Goal: Find specific page/section: Find specific page/section

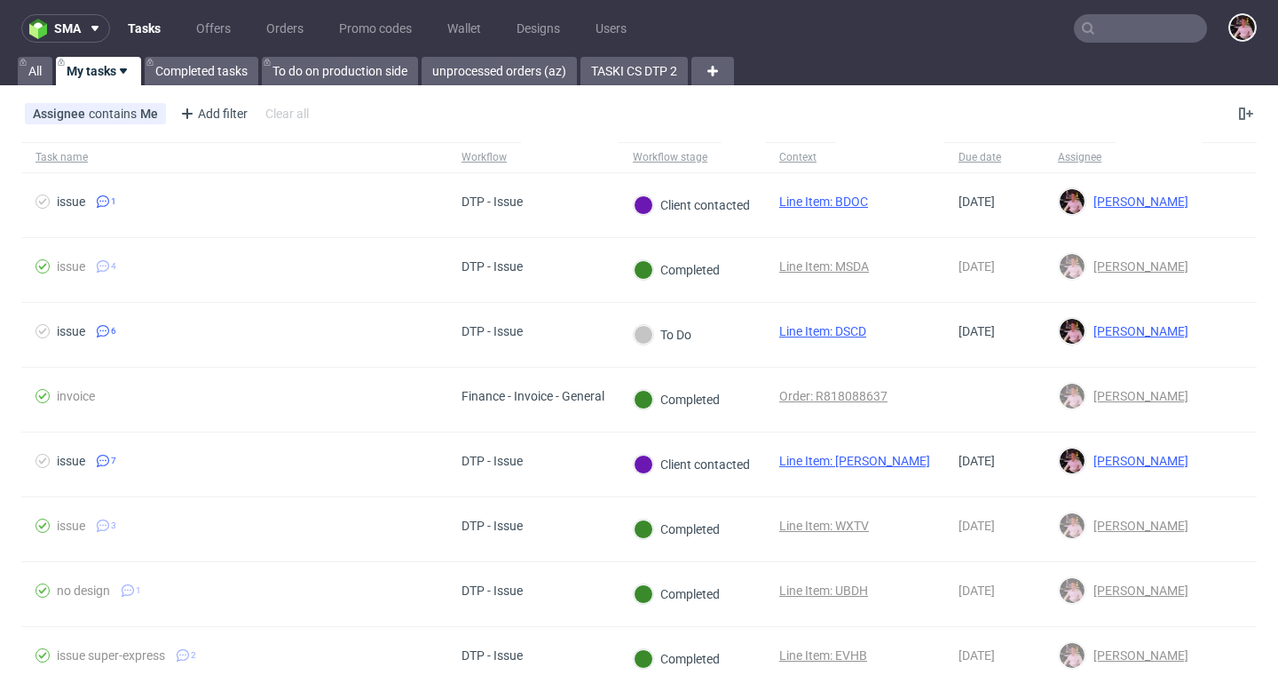
click at [1141, 35] on input "text" at bounding box center [1140, 28] width 133 height 28
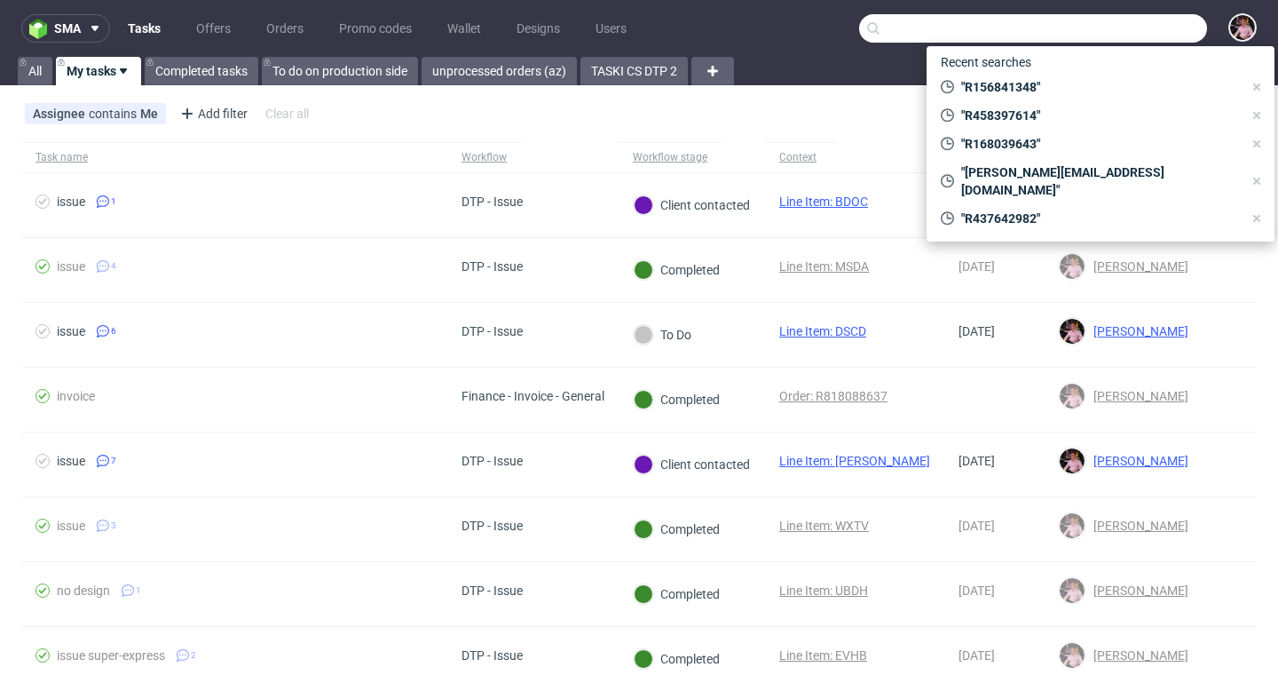
paste input "R456642216"
type input "R456642216"
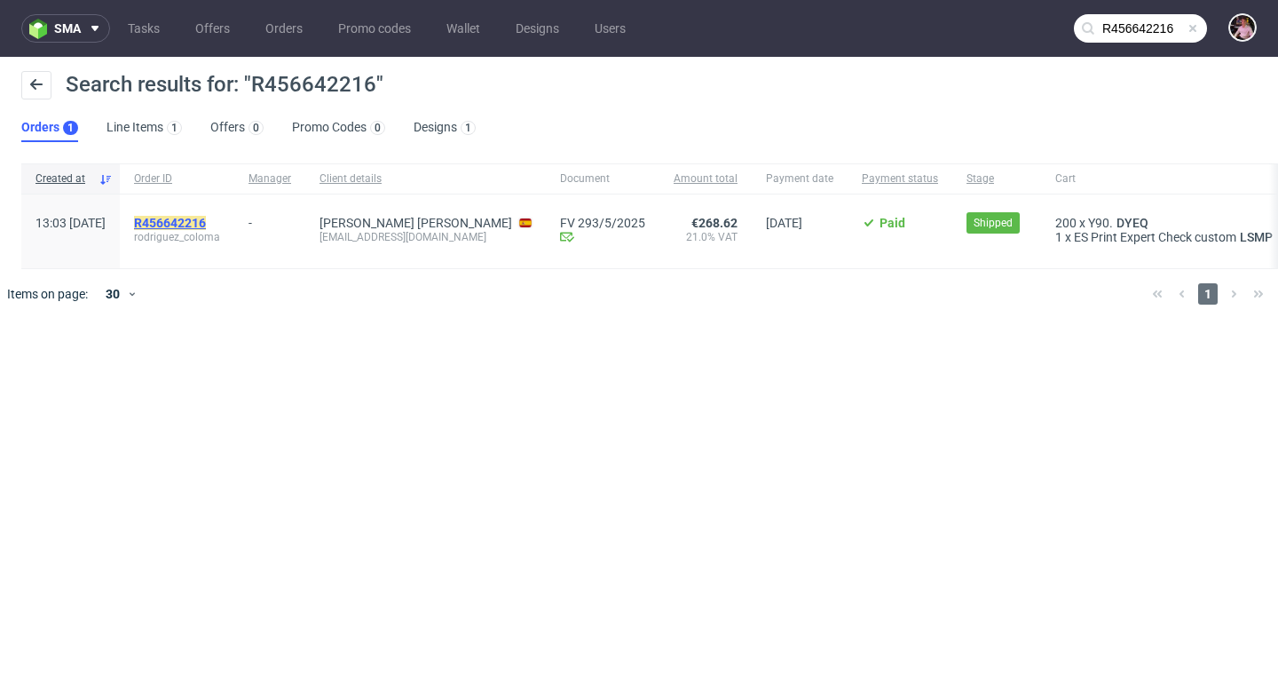
click at [203, 218] on mark "R456642216" at bounding box center [170, 223] width 72 height 14
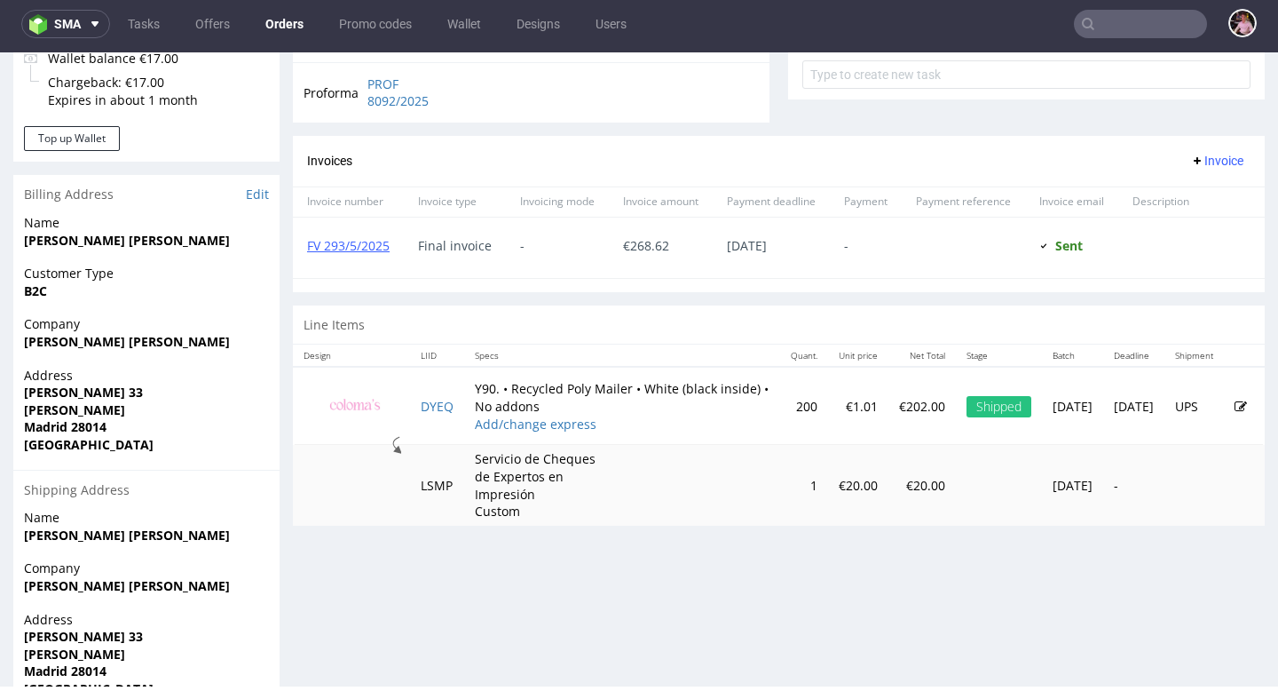
scroll to position [665, 0]
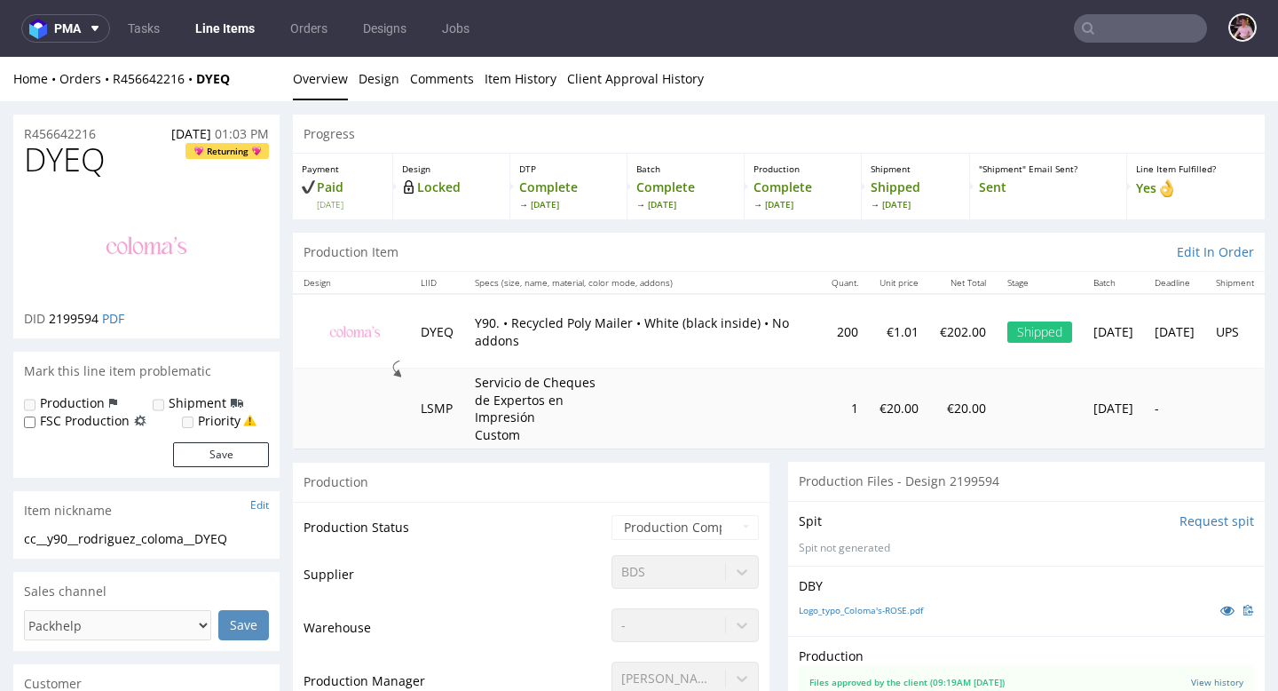
click at [160, 87] on div "Home Orders R456642216 DYEQ" at bounding box center [146, 79] width 266 height 18
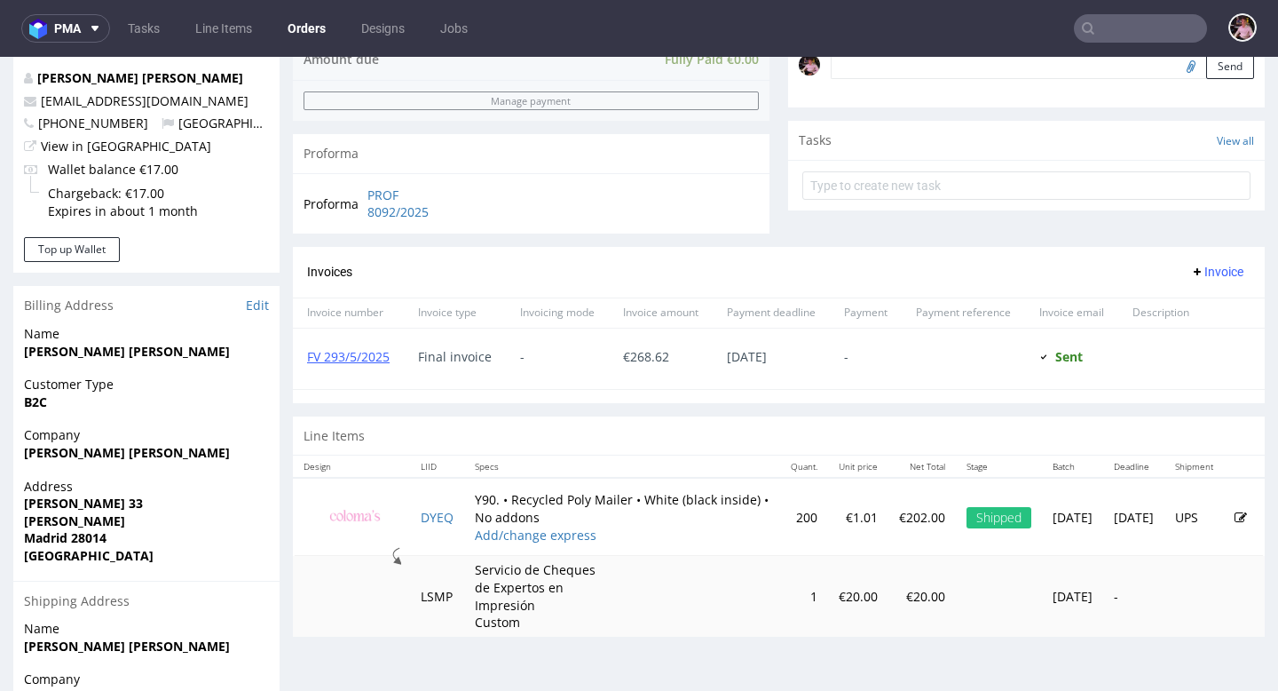
scroll to position [581, 0]
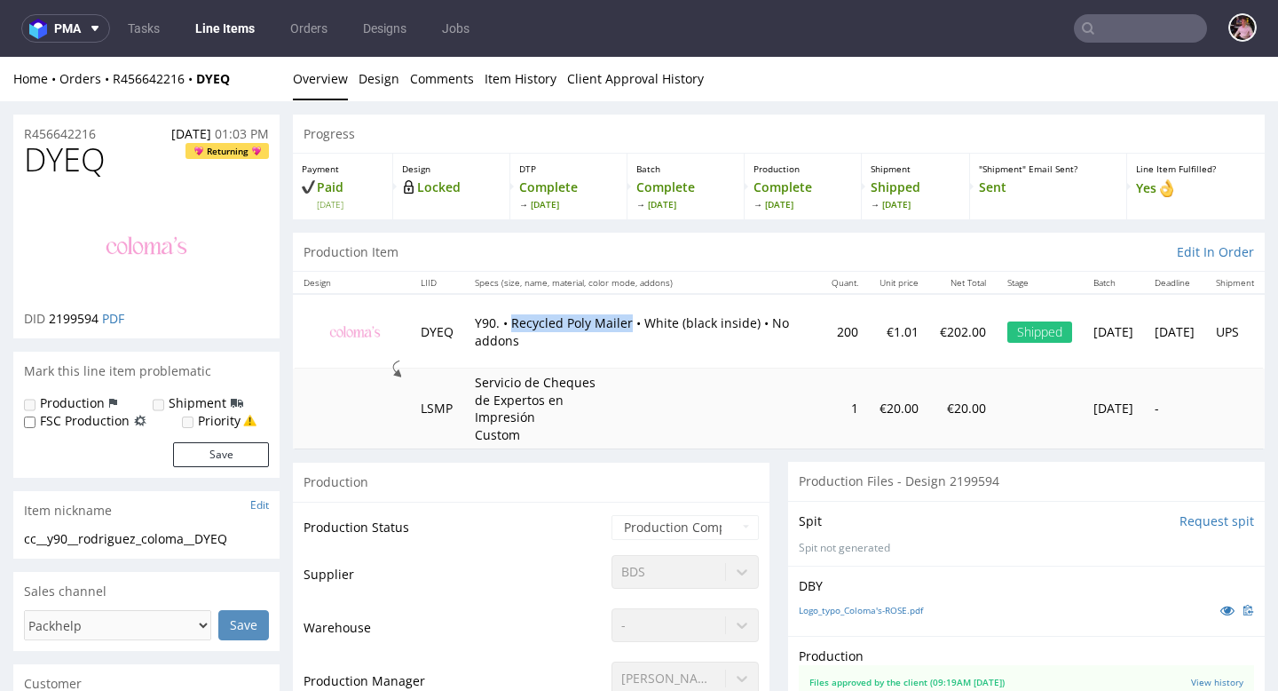
drag, startPoint x: 517, startPoint y: 320, endPoint x: 630, endPoint y: 317, distance: 113.7
click at [630, 317] on p "Y90. • Recycled Poly Mailer • White (black inside) • No addons" at bounding box center [643, 331] width 336 height 35
copy p "Recycled Poly Mailer"
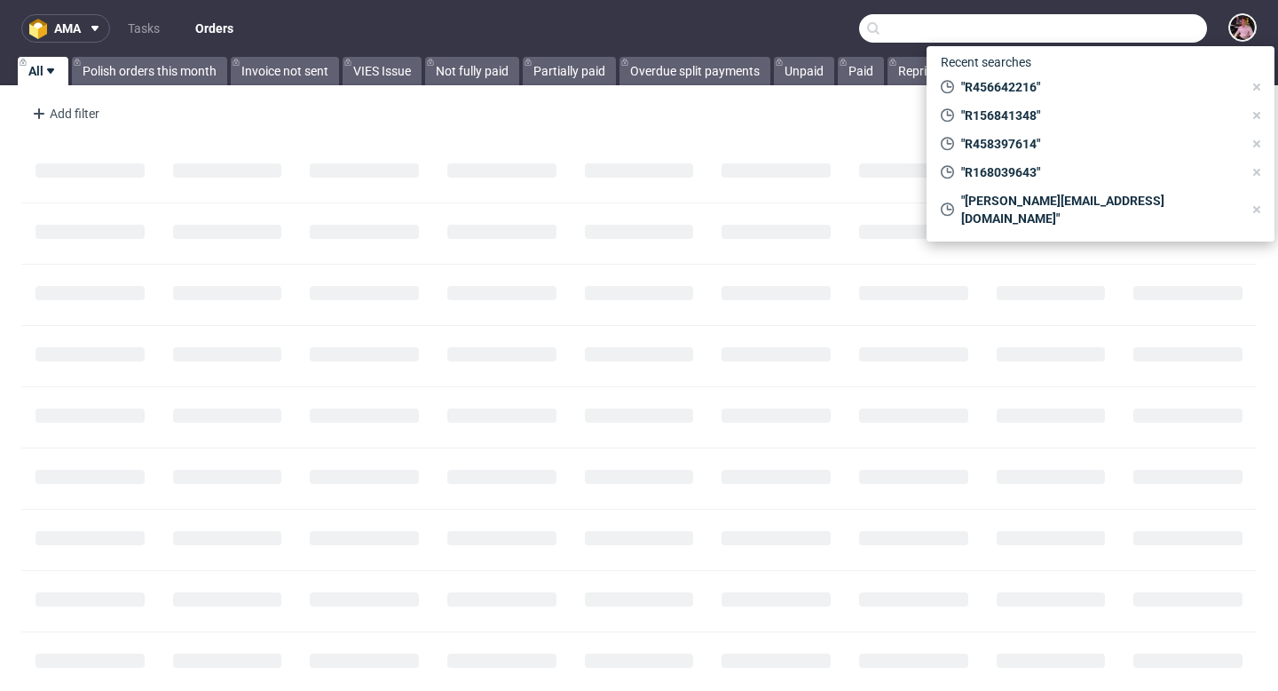
click at [1147, 16] on input "text" at bounding box center [1033, 28] width 348 height 28
paste input "R156841348"
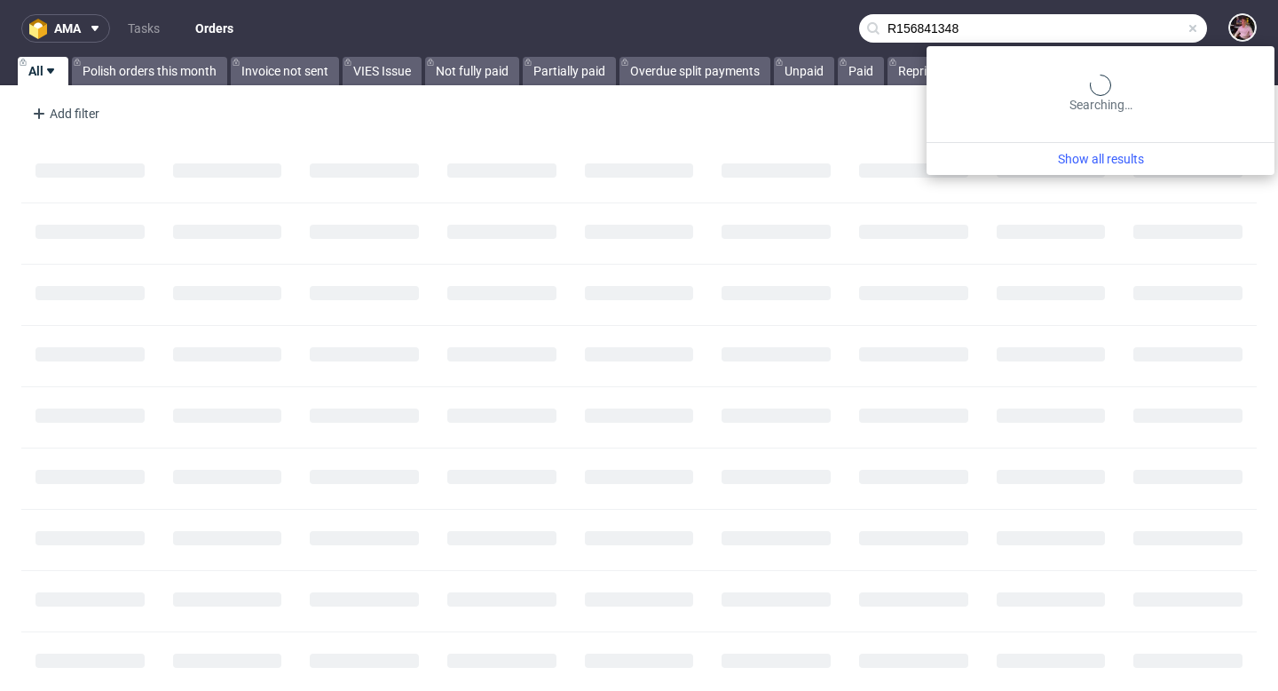
type input "R156841348"
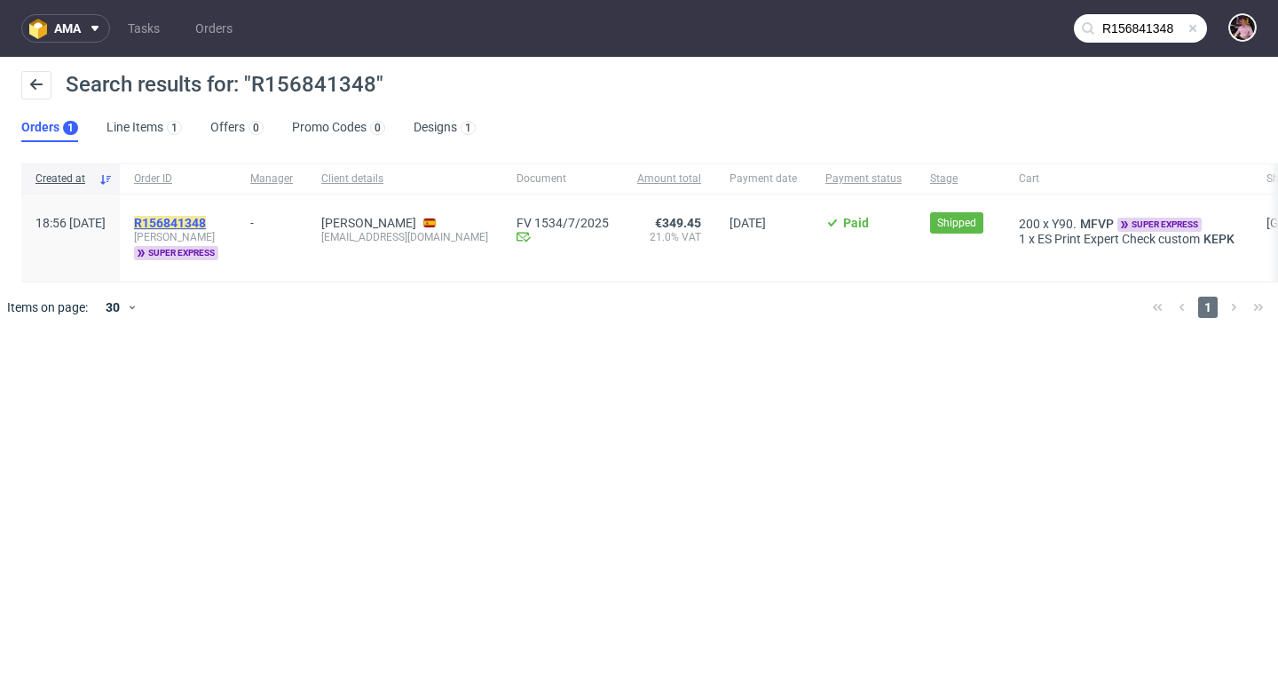
click at [203, 225] on mark "R156841348" at bounding box center [170, 223] width 72 height 14
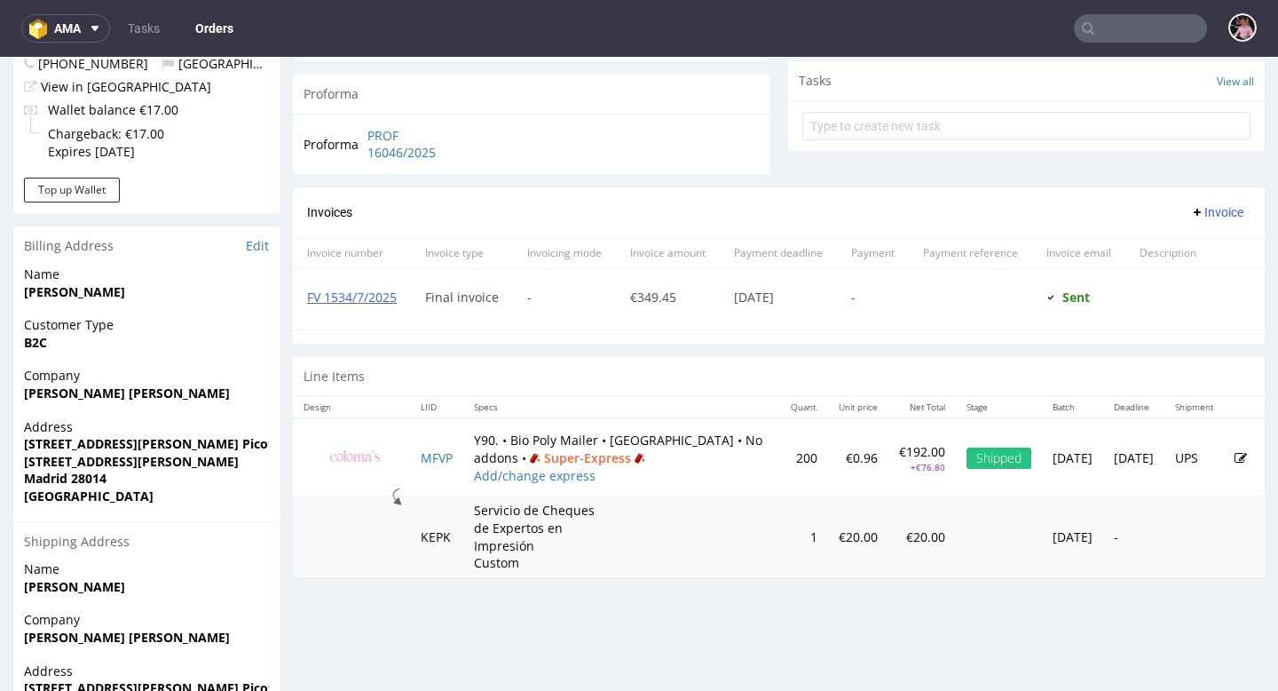
scroll to position [637, 0]
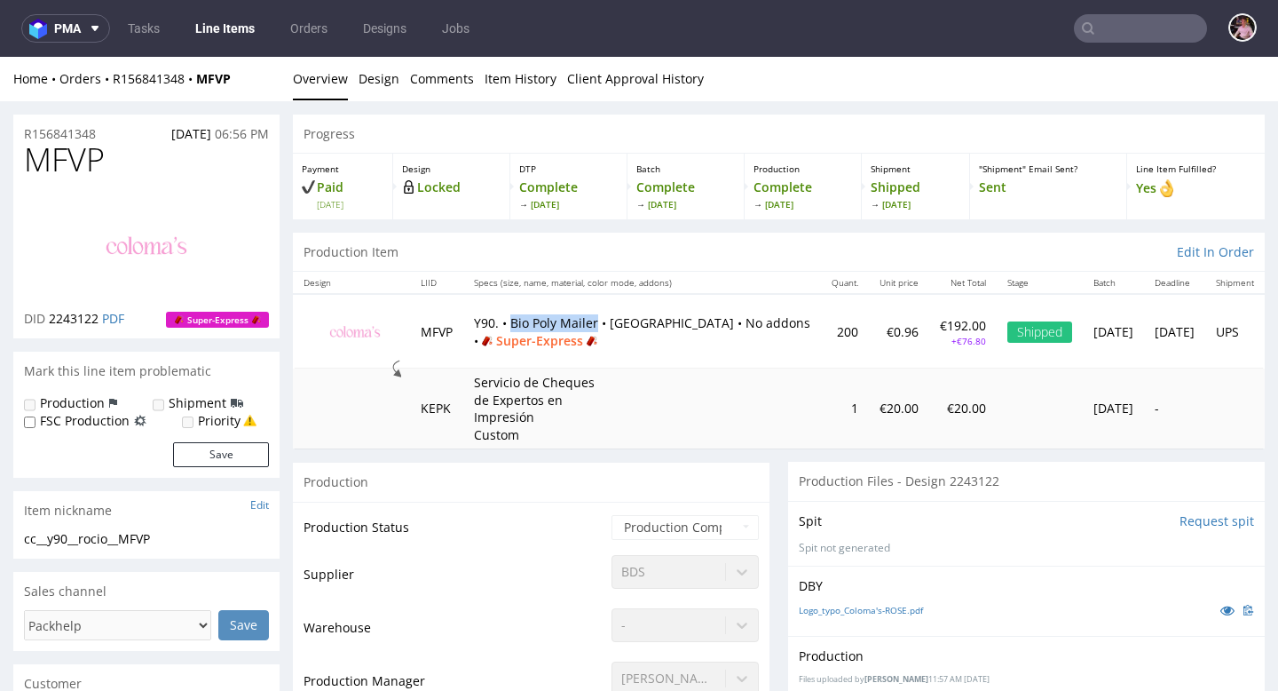
drag, startPoint x: 517, startPoint y: 321, endPoint x: 597, endPoint y: 317, distance: 80.0
click at [597, 317] on p "Y90. • Bio Poly Mailer • White Base • No addons • Super-Express" at bounding box center [642, 331] width 336 height 35
copy p "Bio Poly Mailer"
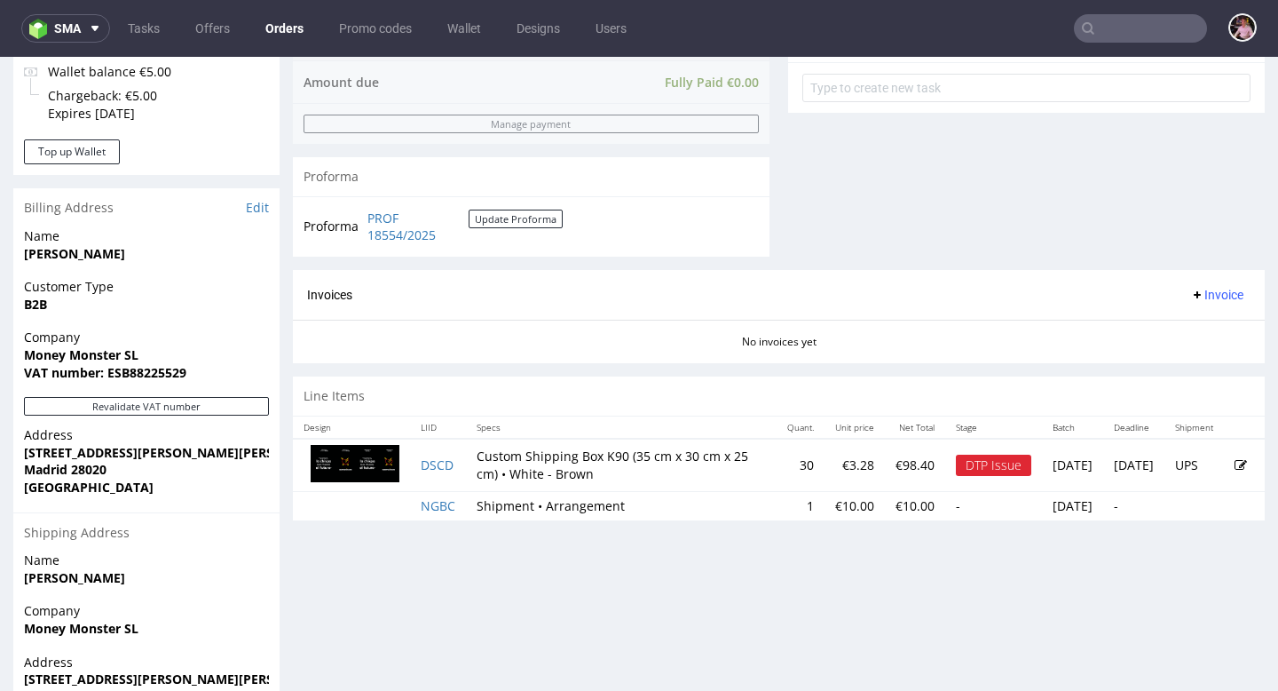
scroll to position [673, 0]
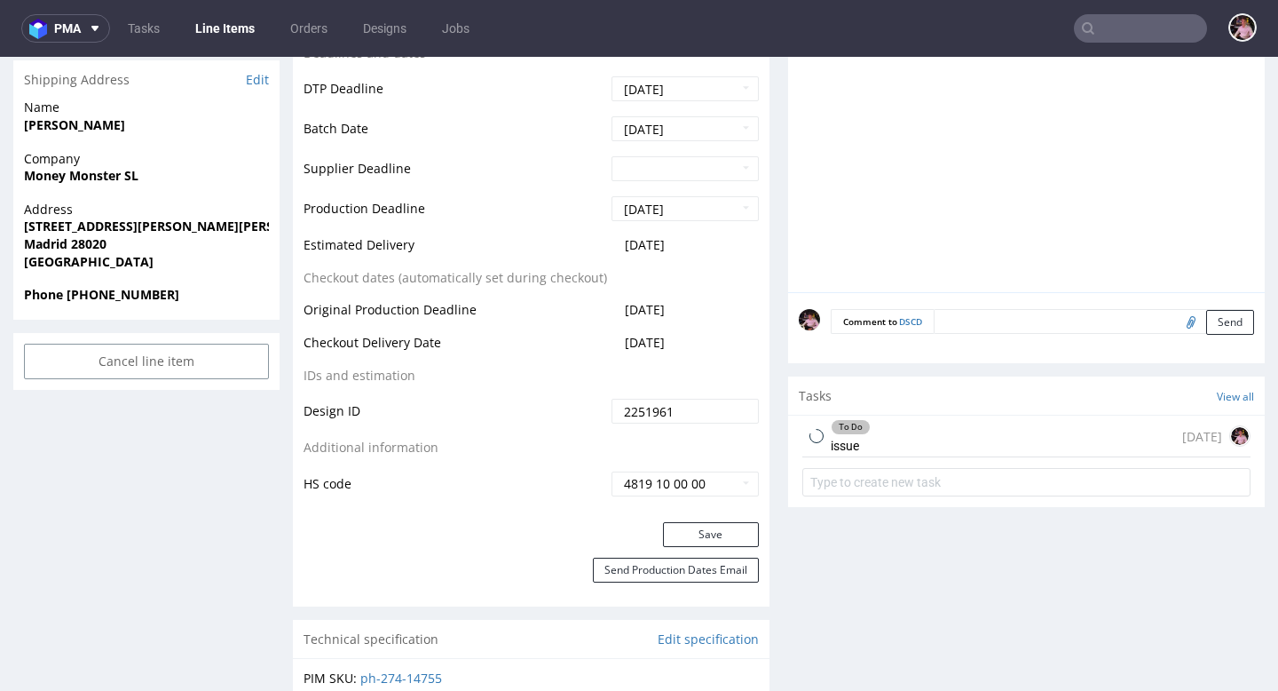
scroll to position [716, 0]
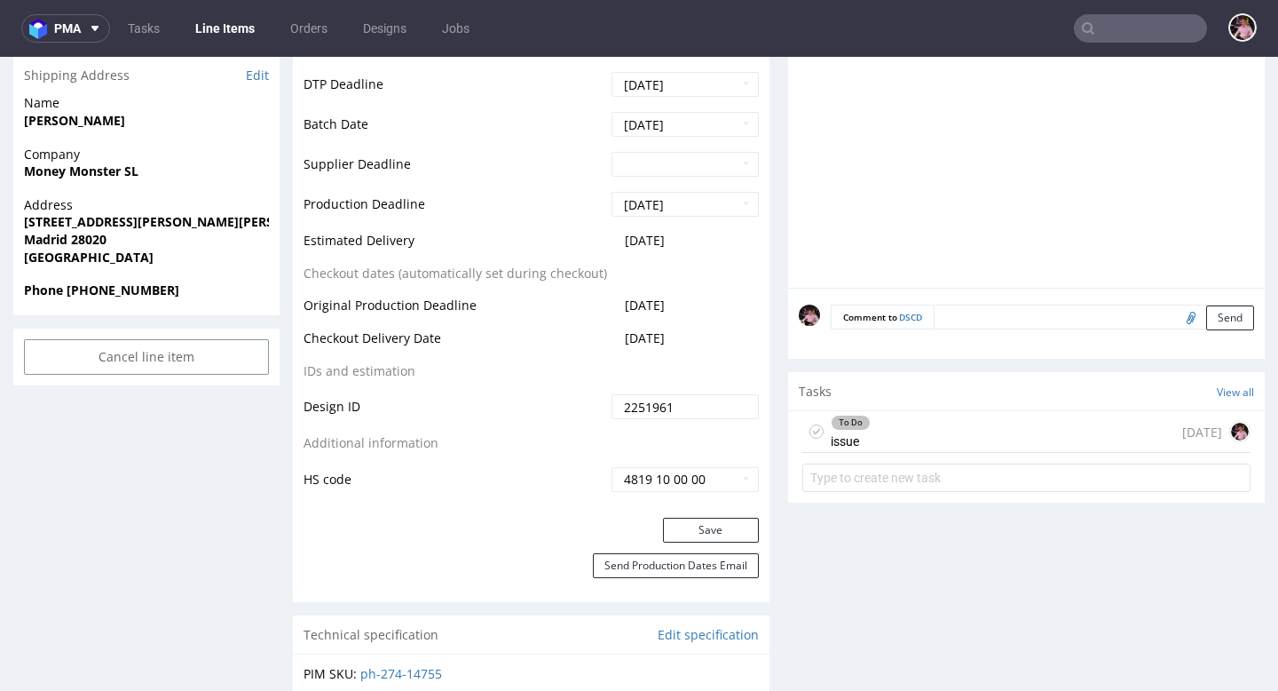
click at [975, 437] on div "To Do issue 6 days ago" at bounding box center [1027, 432] width 448 height 42
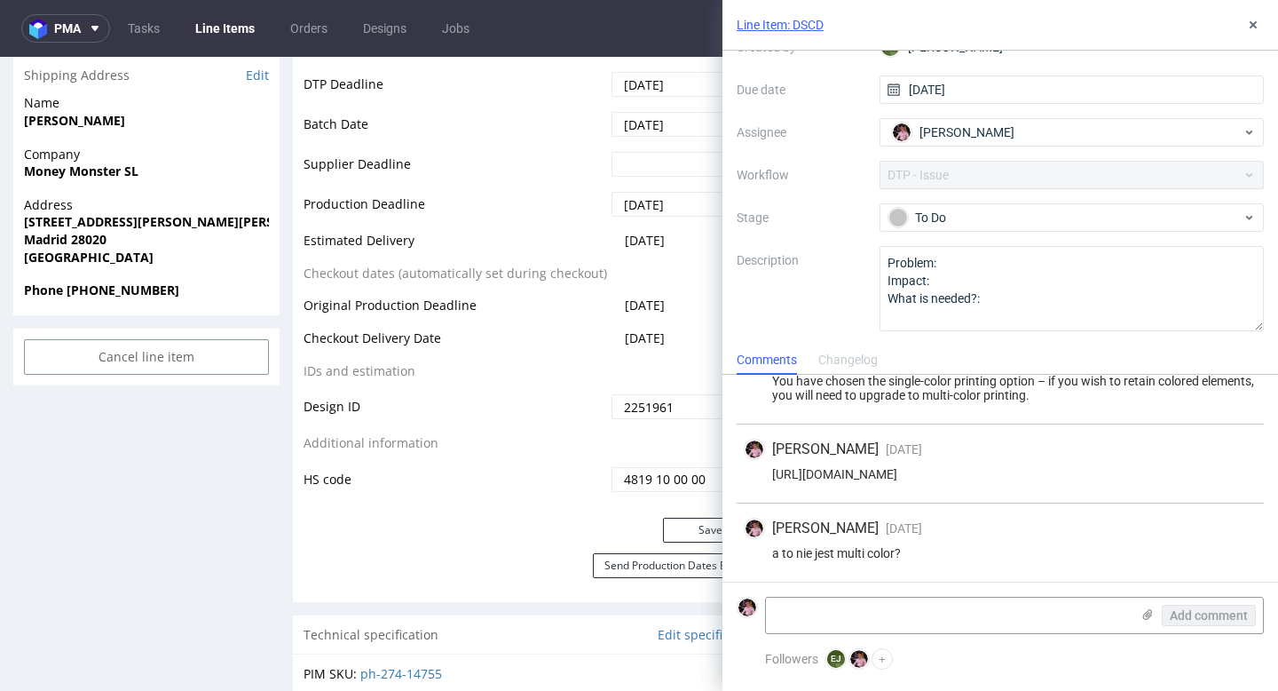
scroll to position [103, 0]
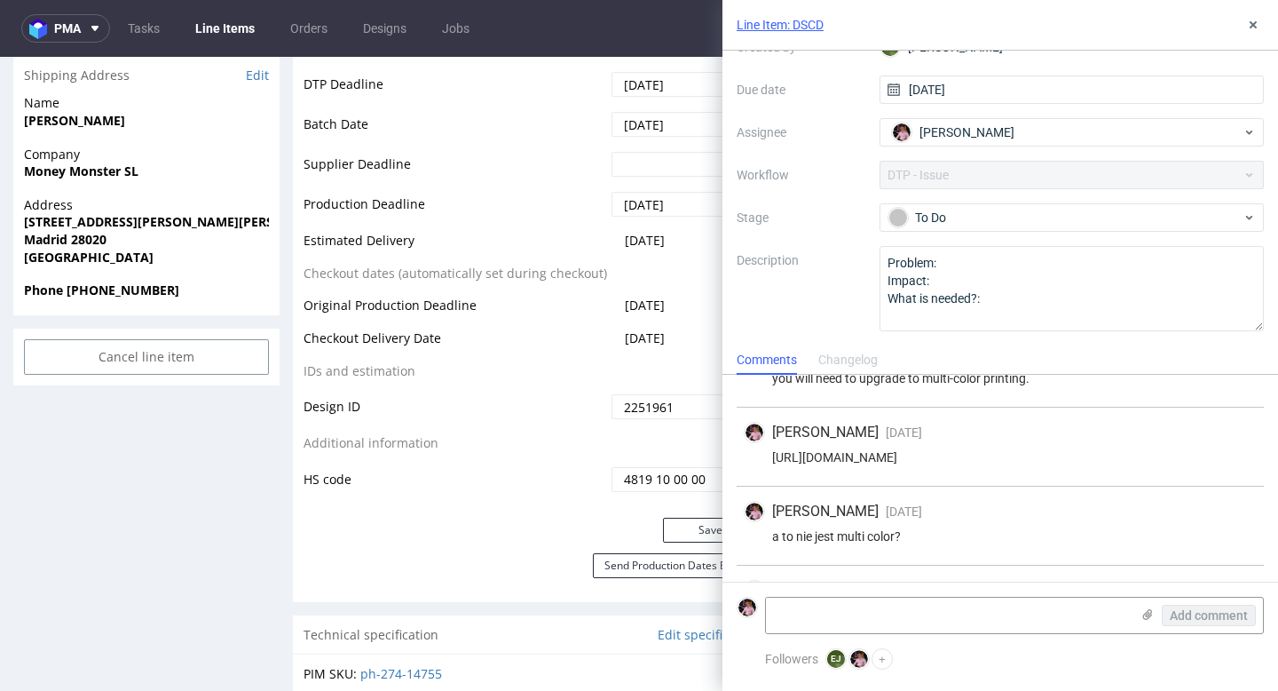
click at [983, 453] on div "https://app-eu1.hubspot.com/contacts/25600958/record/0-5/216006062319/" at bounding box center [1000, 457] width 513 height 14
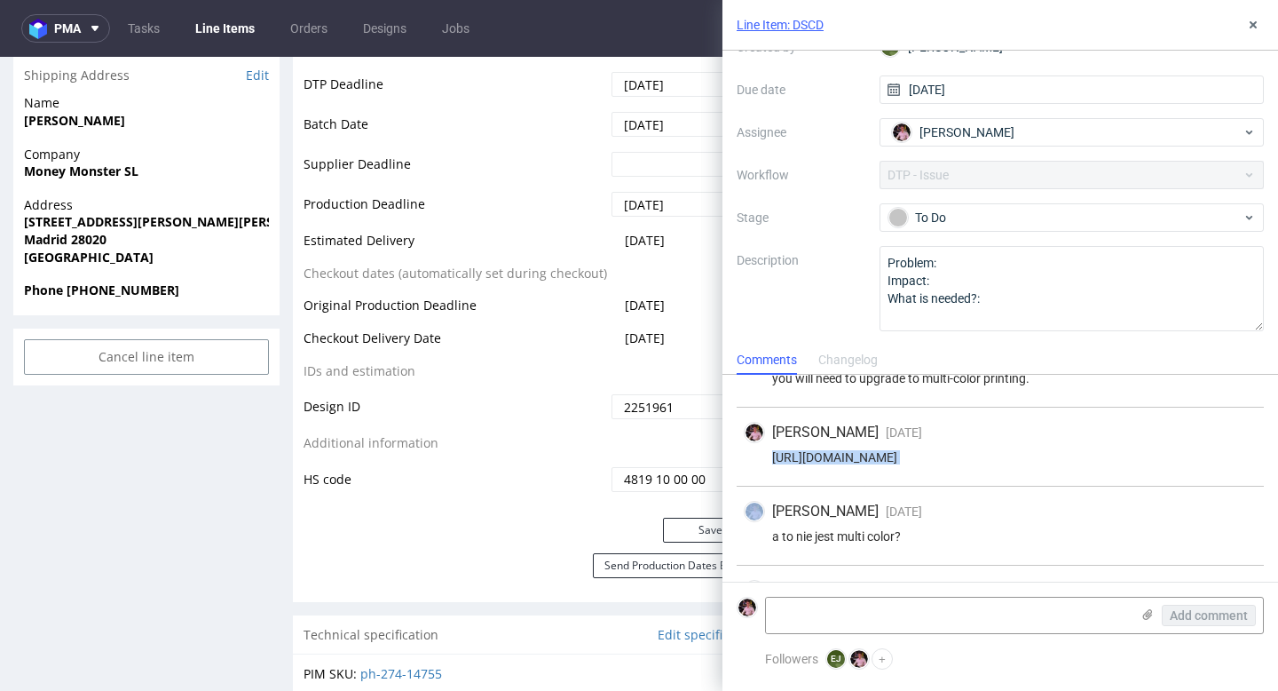
click at [983, 453] on div "https://app-eu1.hubspot.com/contacts/25600958/record/0-5/216006062319/" at bounding box center [1000, 457] width 513 height 14
click at [877, 616] on textarea at bounding box center [948, 615] width 364 height 36
paste textarea "https://app-eu1.hubspot.com/contacts/25600958/record/0-5/220338502873/"
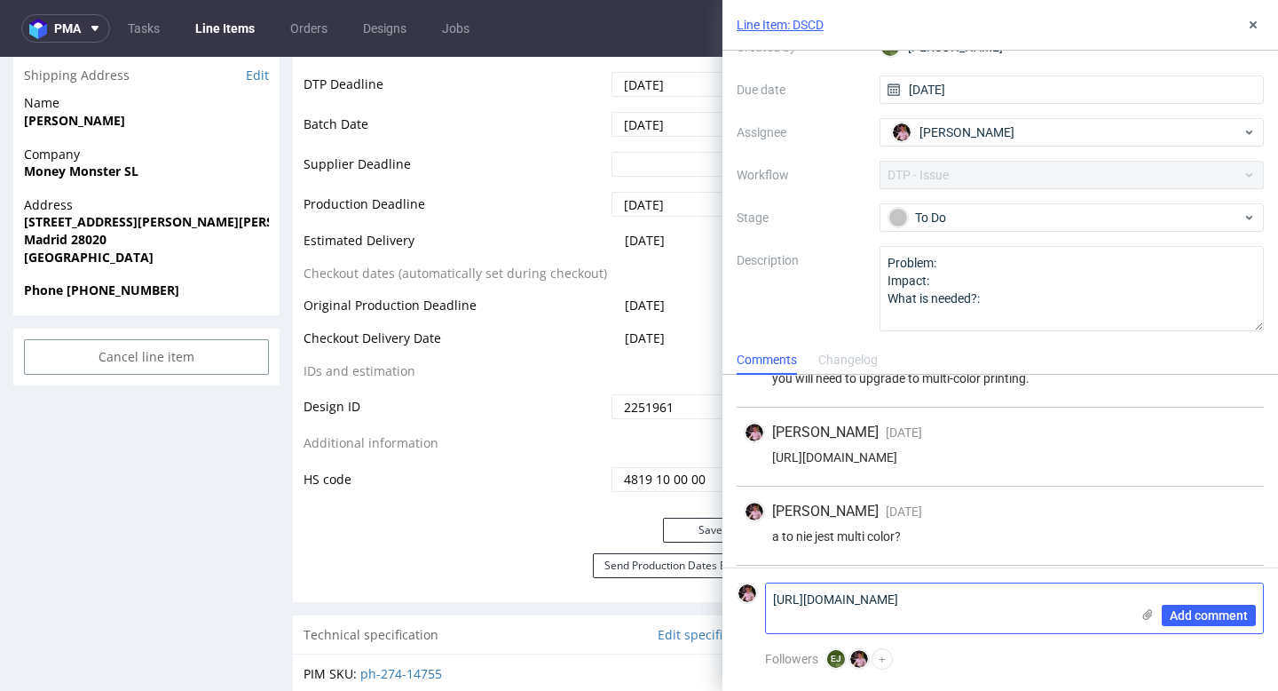
scroll to position [0, 0]
type textarea "https://app-eu1.hubspot.com/contacts/25600958/record/0-5/220338502873/"
click at [1203, 611] on span "Add comment" at bounding box center [1209, 615] width 78 height 12
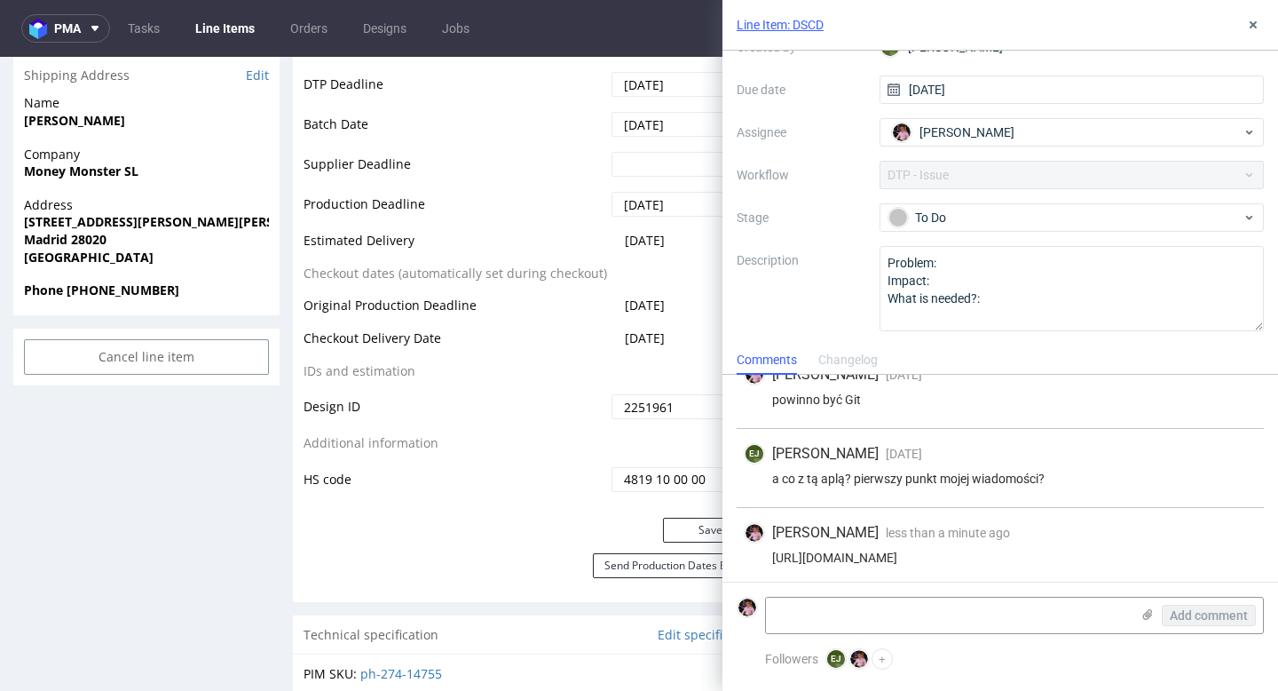
scroll to position [402, 0]
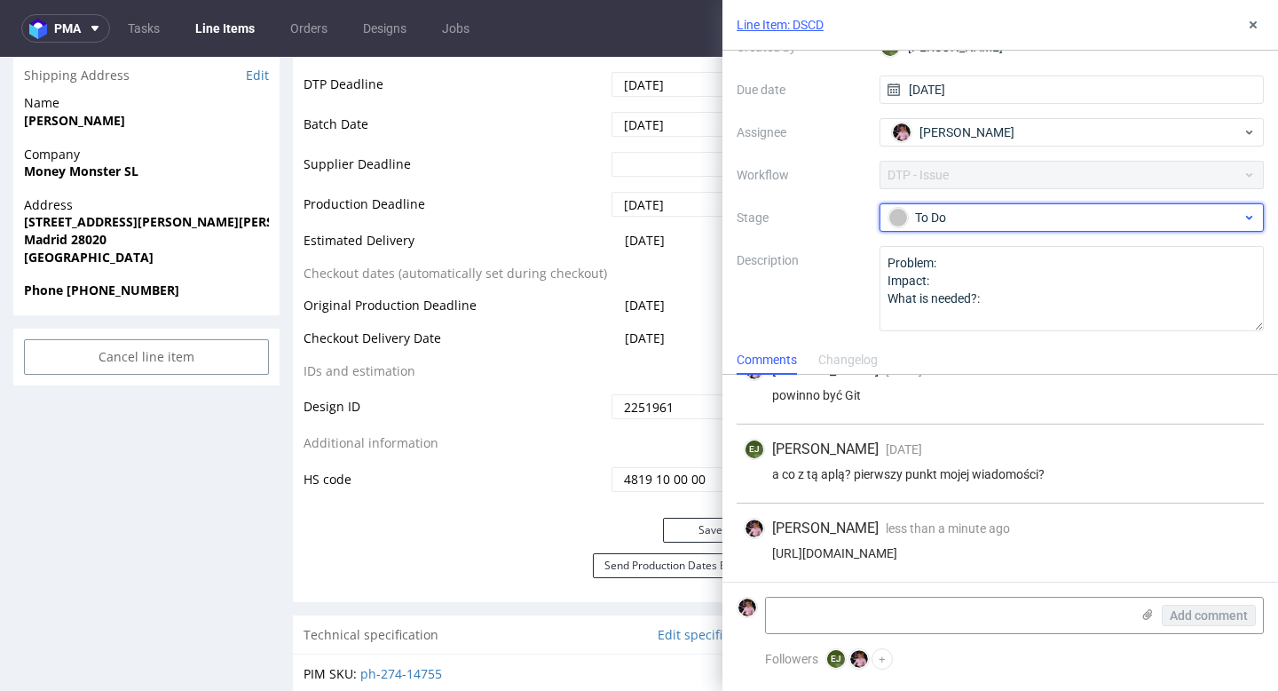
click at [969, 225] on div "To Do" at bounding box center [1065, 218] width 353 height 20
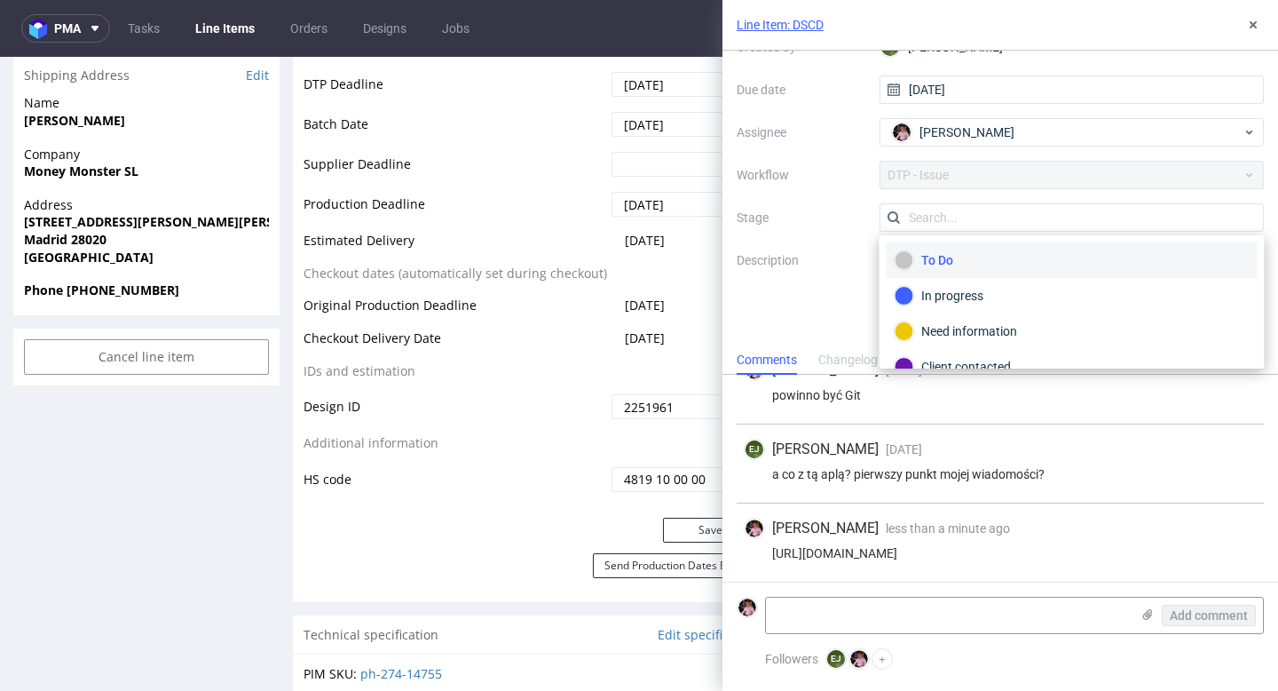
scroll to position [125, 0]
click at [975, 360] on div "Client contacted" at bounding box center [1072, 367] width 355 height 20
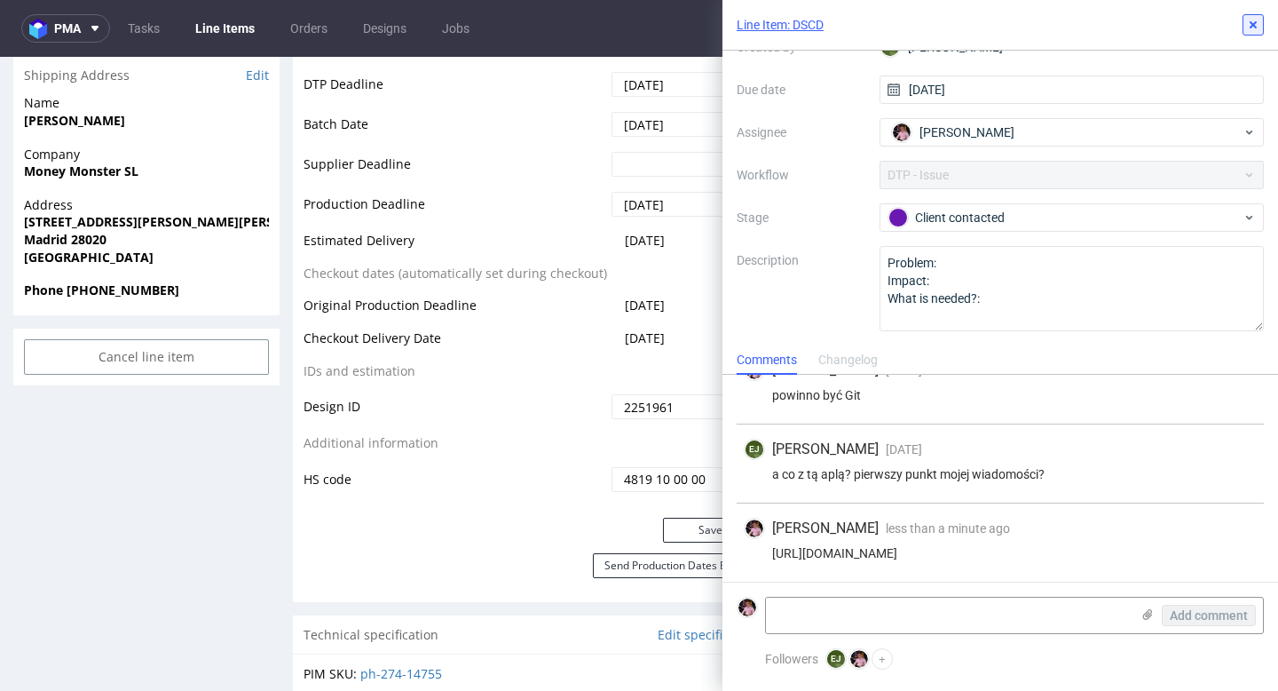
click at [1249, 29] on icon at bounding box center [1253, 25] width 14 height 14
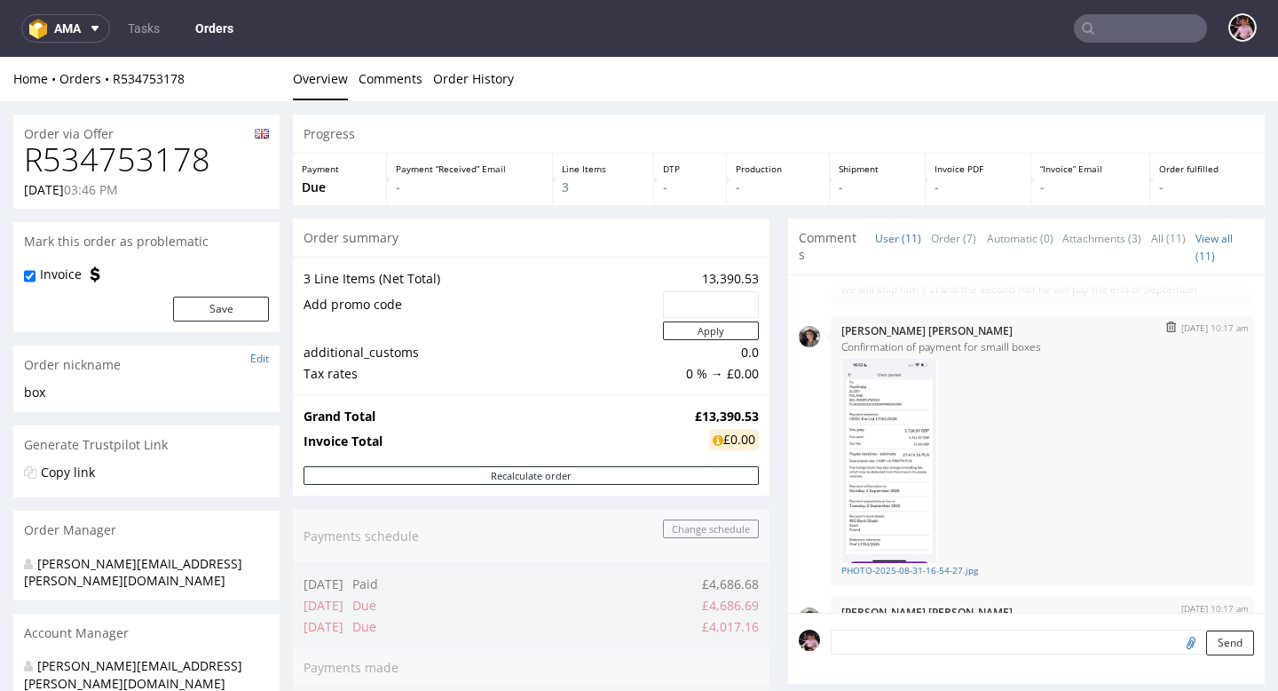
scroll to position [695, 0]
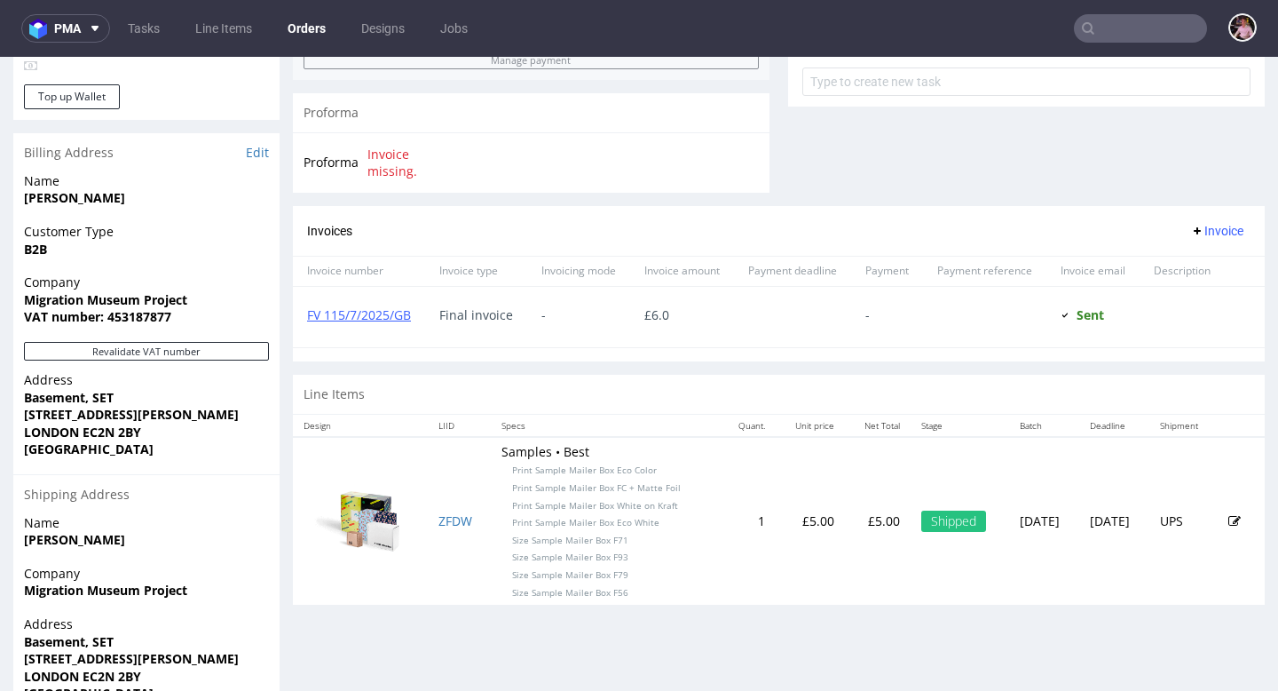
scroll to position [759, 0]
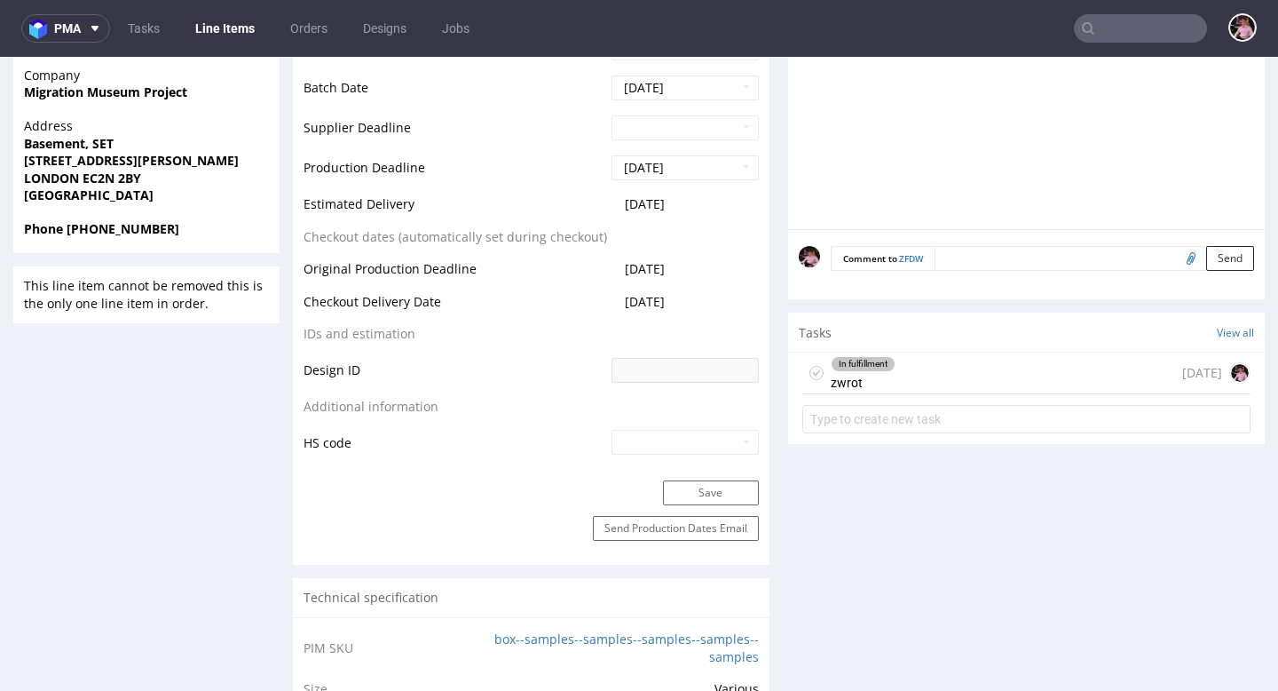
scroll to position [928, 0]
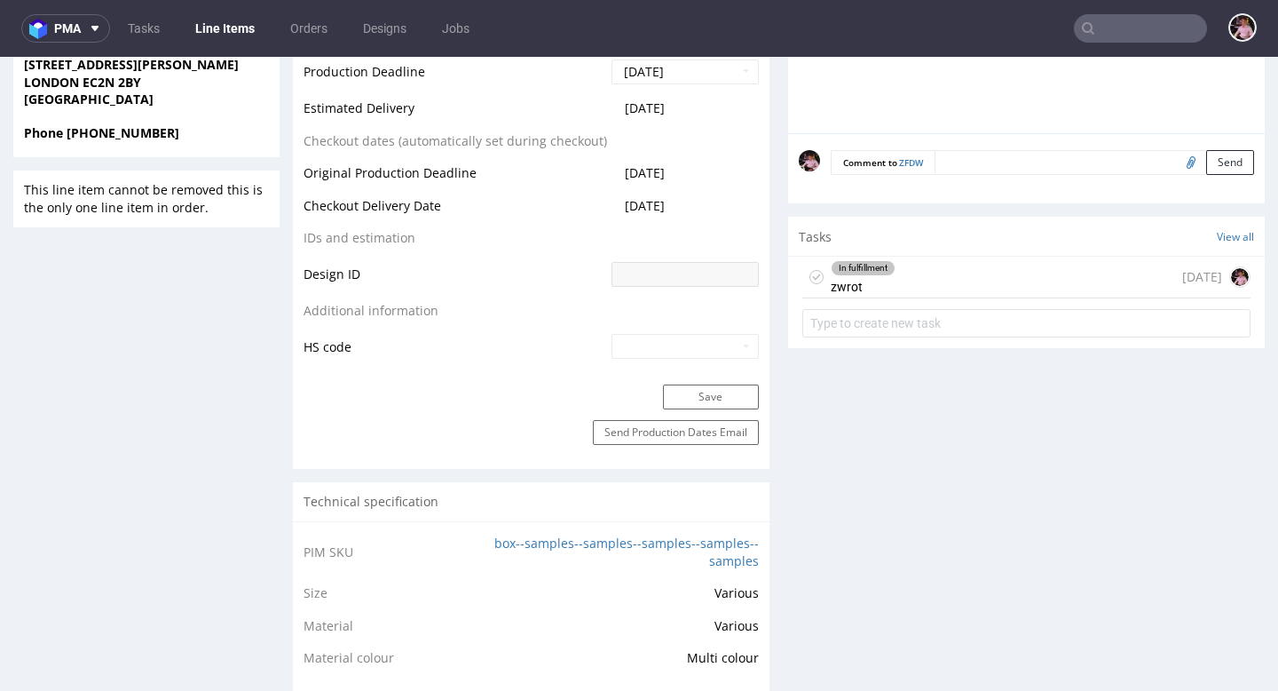
click at [941, 278] on div "In fulfillment zwrot [DATE]" at bounding box center [1027, 278] width 448 height 42
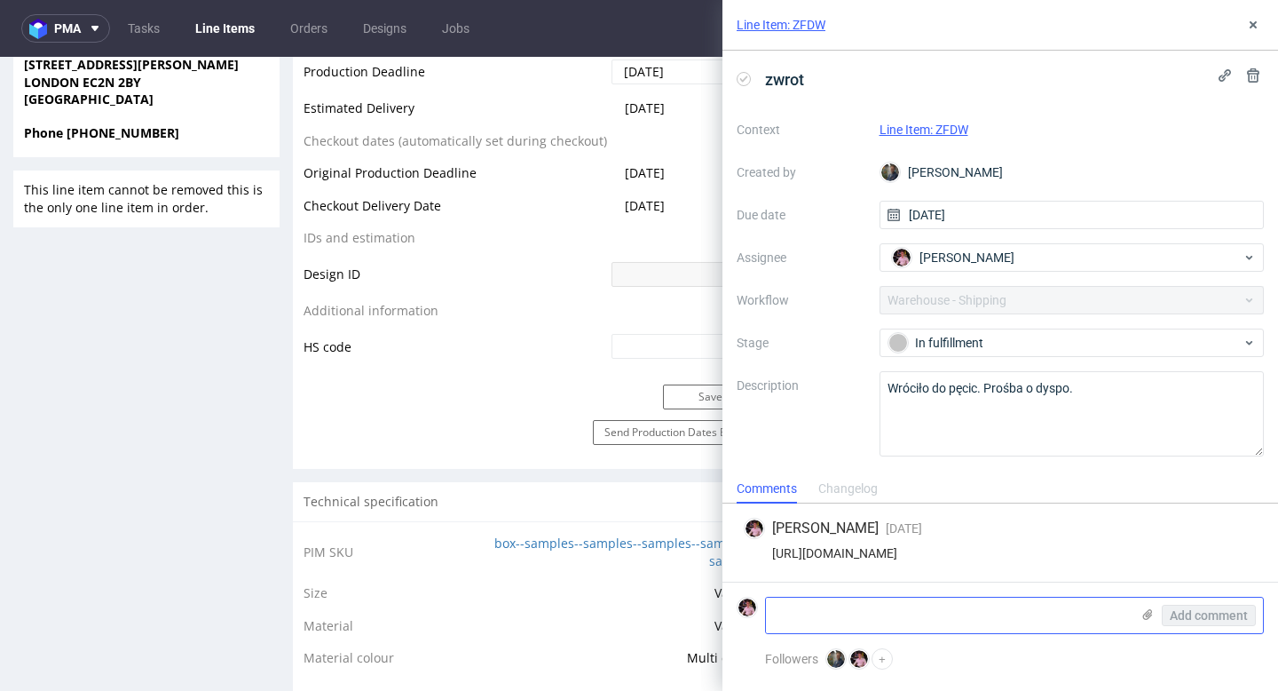
click at [877, 609] on textarea at bounding box center [948, 615] width 364 height 36
paste textarea "12 Holme Lacey Road London SE12 0HR"
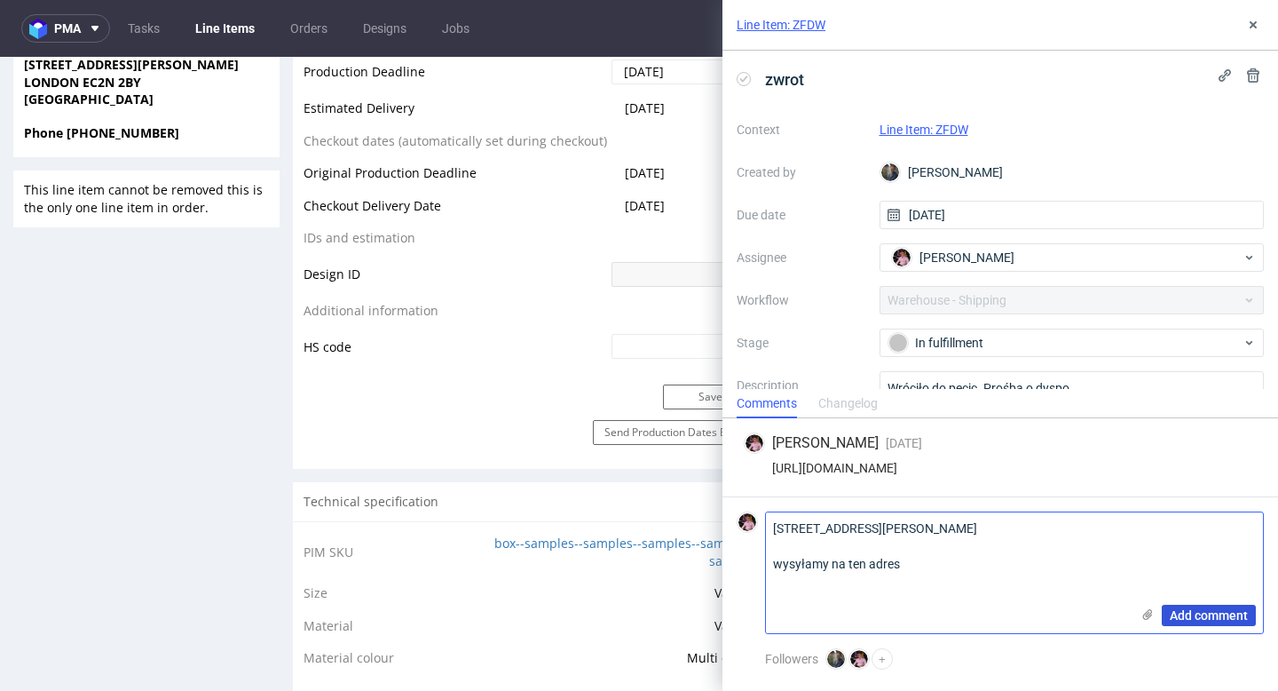
type textarea "12 Holme Lacey Road London SE12 0HR wysyłamy na ten adres"
click at [1175, 618] on span "Add comment" at bounding box center [1209, 615] width 78 height 12
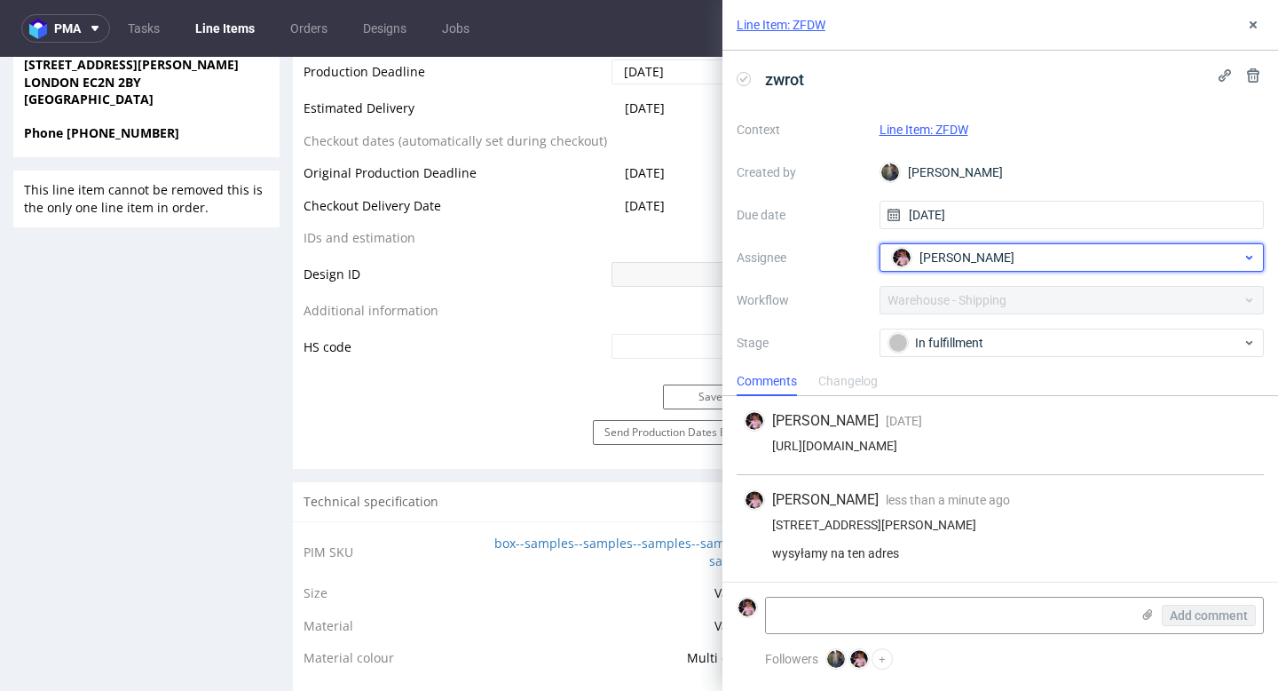
click at [936, 263] on span "Aleks Ziemkowski" at bounding box center [967, 258] width 95 height 18
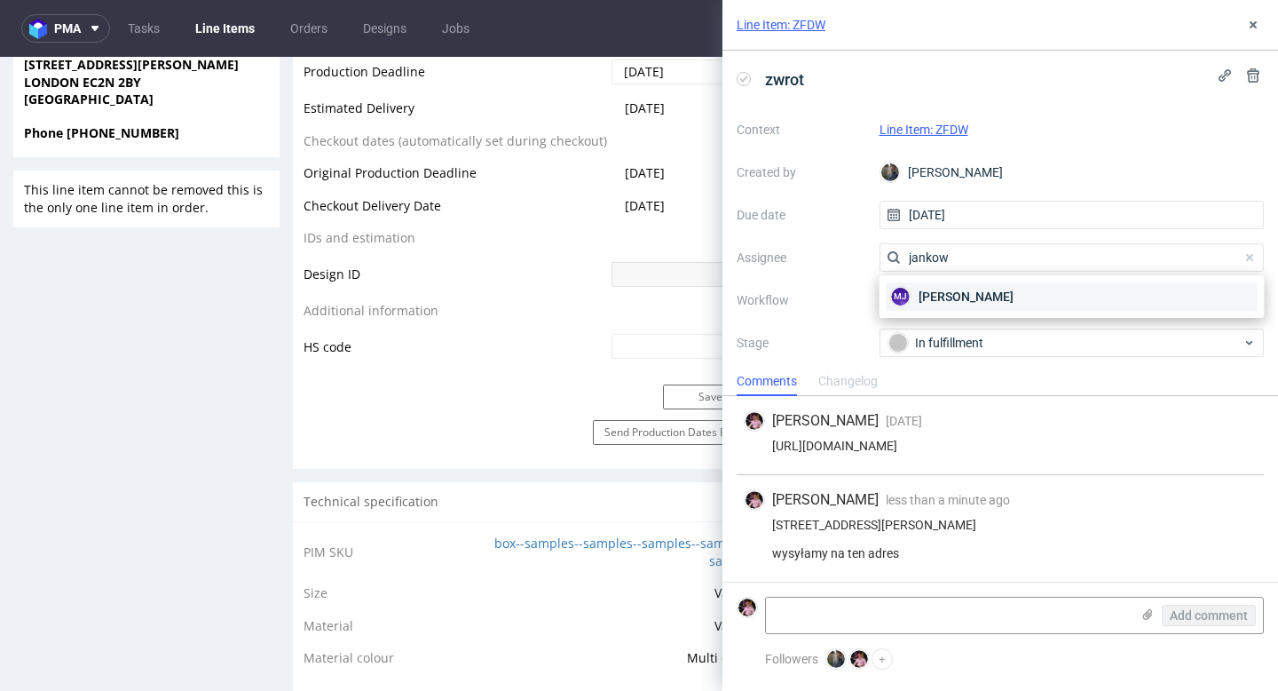
type input "jankow"
click at [974, 304] on span "Maciej Jankowski" at bounding box center [966, 297] width 95 height 18
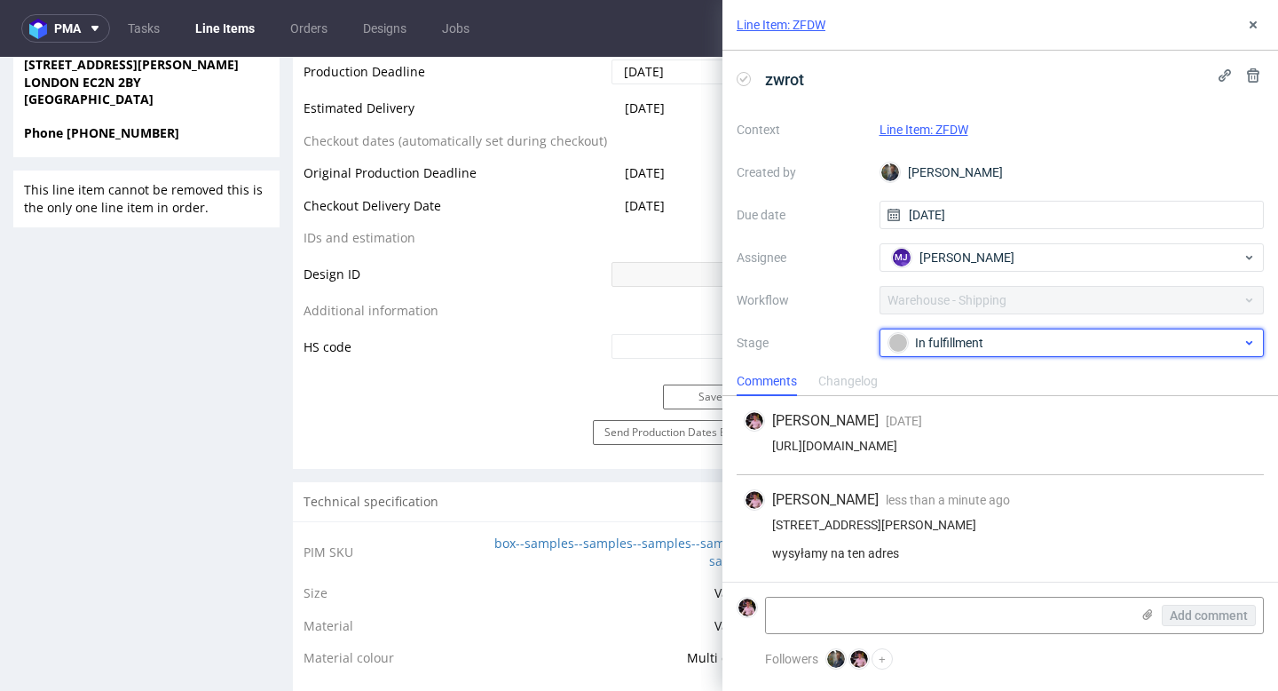
click at [977, 334] on div "In fulfillment" at bounding box center [1065, 343] width 353 height 20
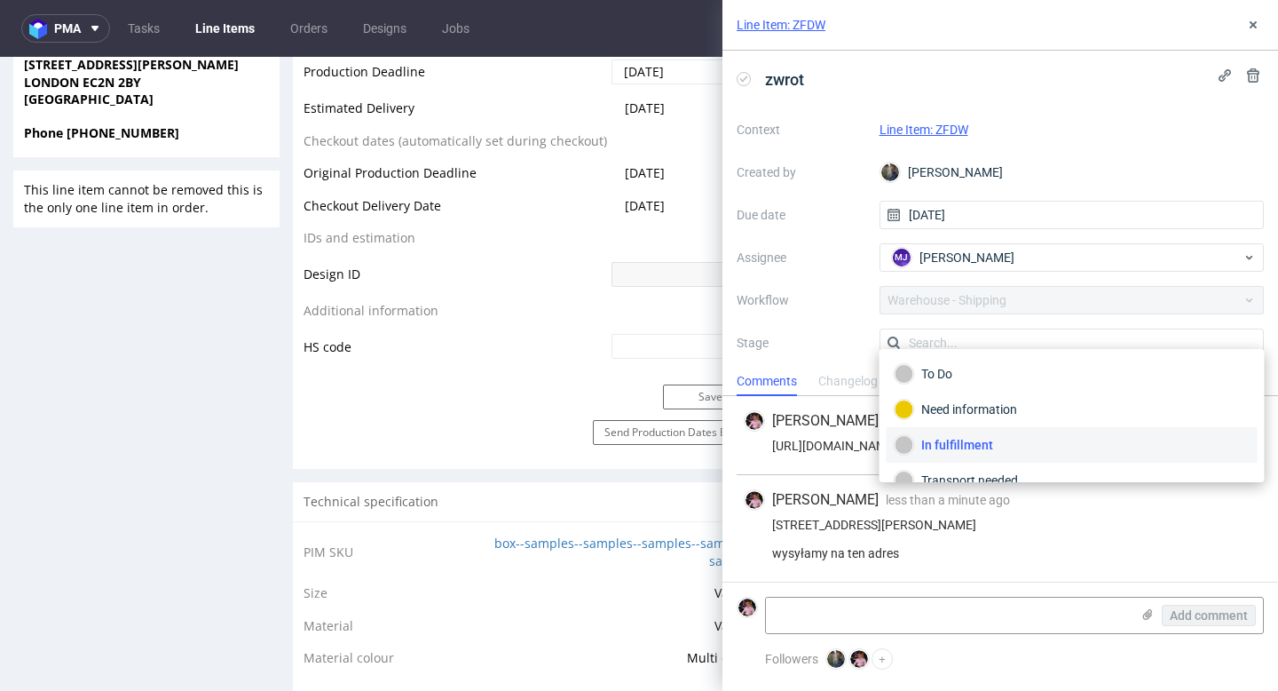
scroll to position [12, 0]
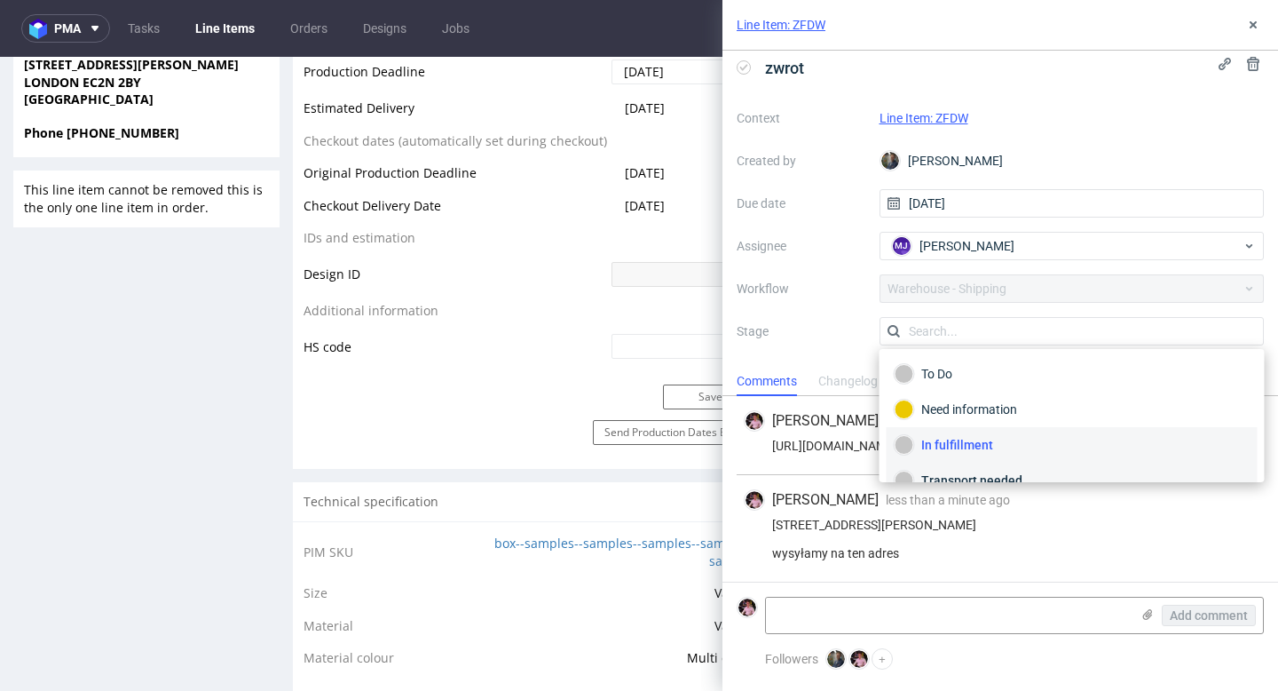
click at [951, 471] on div "Transport needed" at bounding box center [1072, 481] width 355 height 20
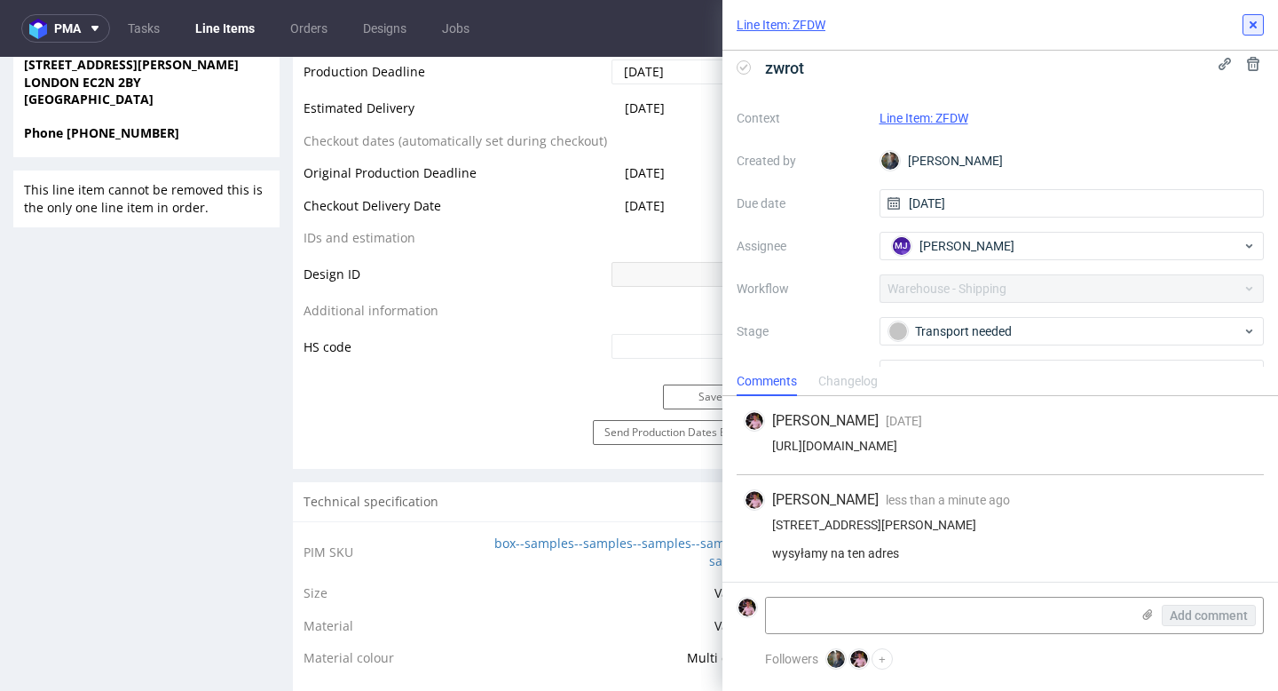
click at [1251, 27] on use at bounding box center [1253, 24] width 7 height 7
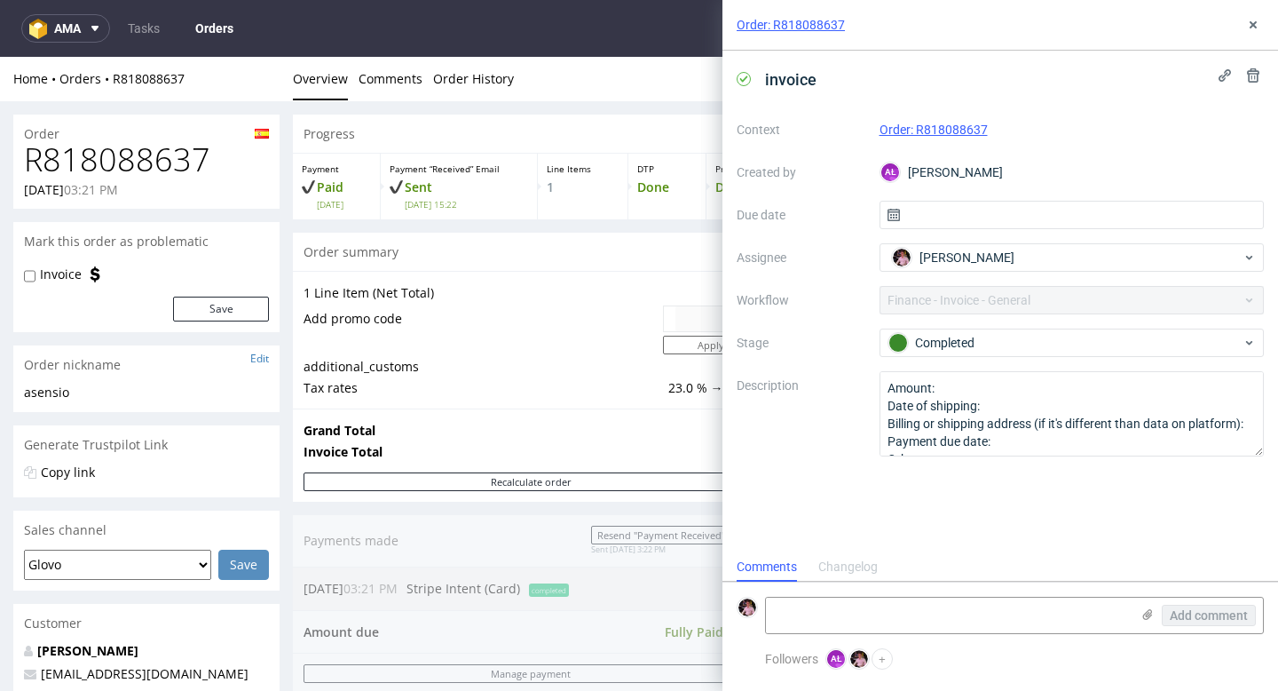
click at [1268, 28] on div "Order: R818088637" at bounding box center [1001, 25] width 556 height 51
click at [1253, 25] on use at bounding box center [1253, 24] width 7 height 7
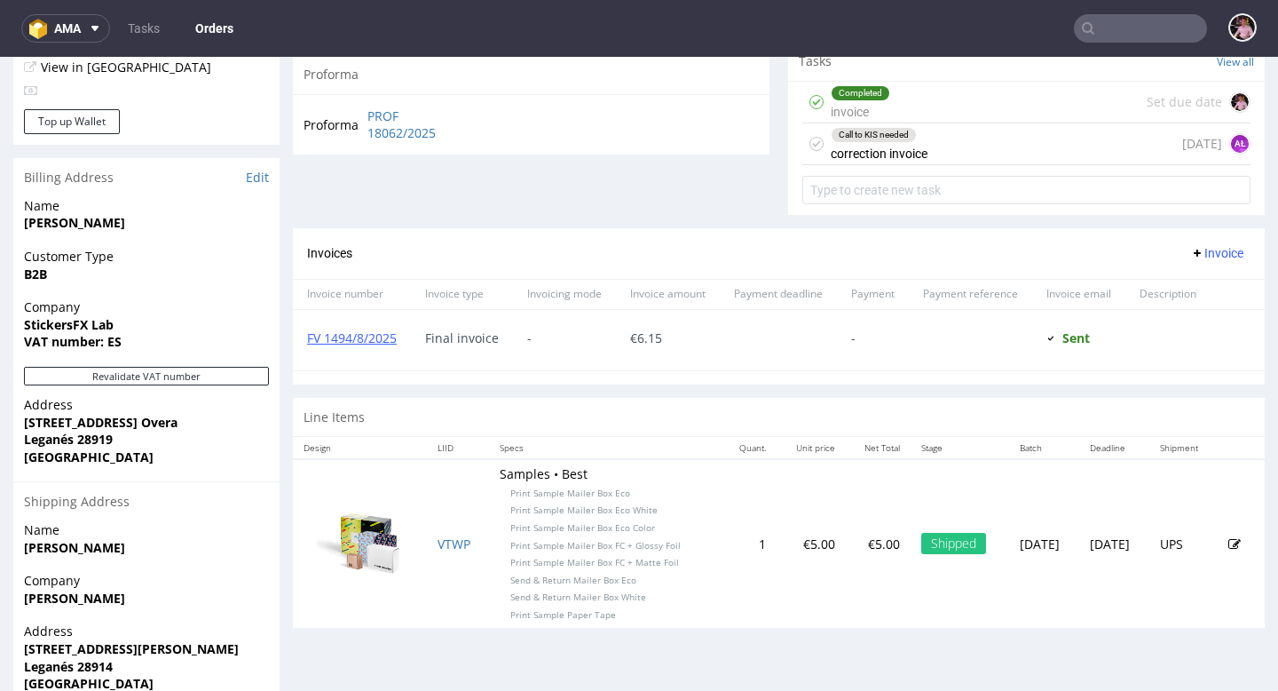
scroll to position [724, 0]
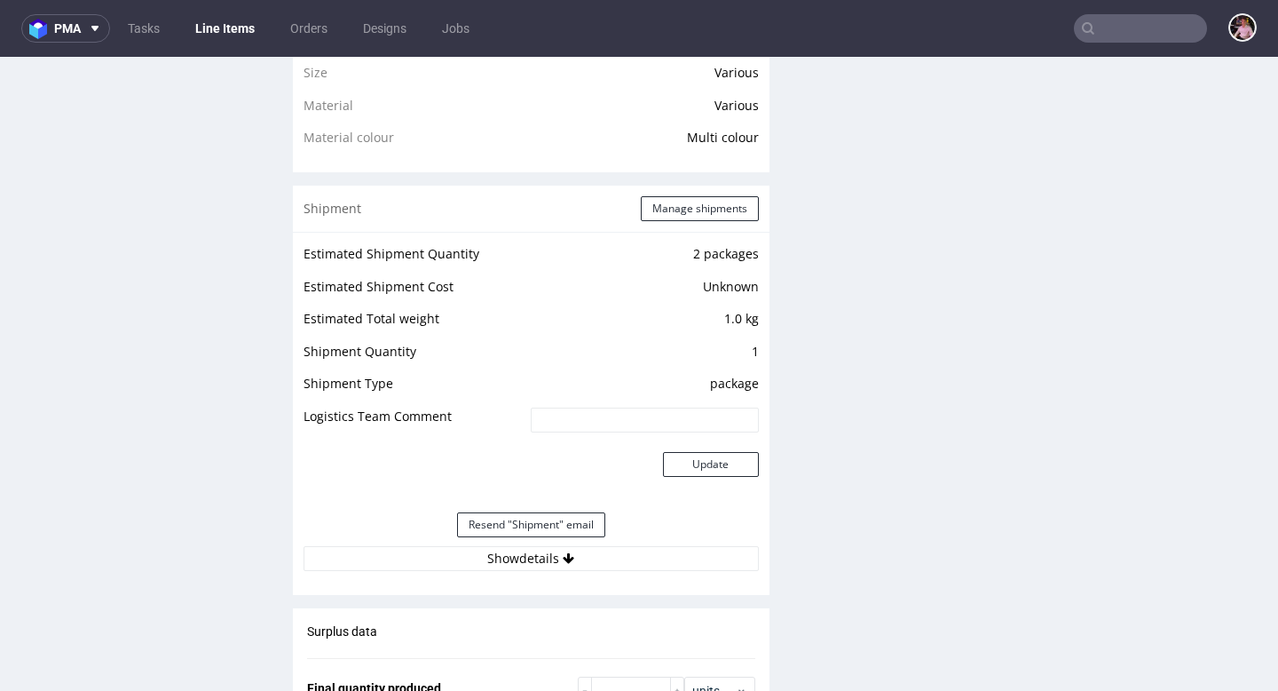
scroll to position [1831, 0]
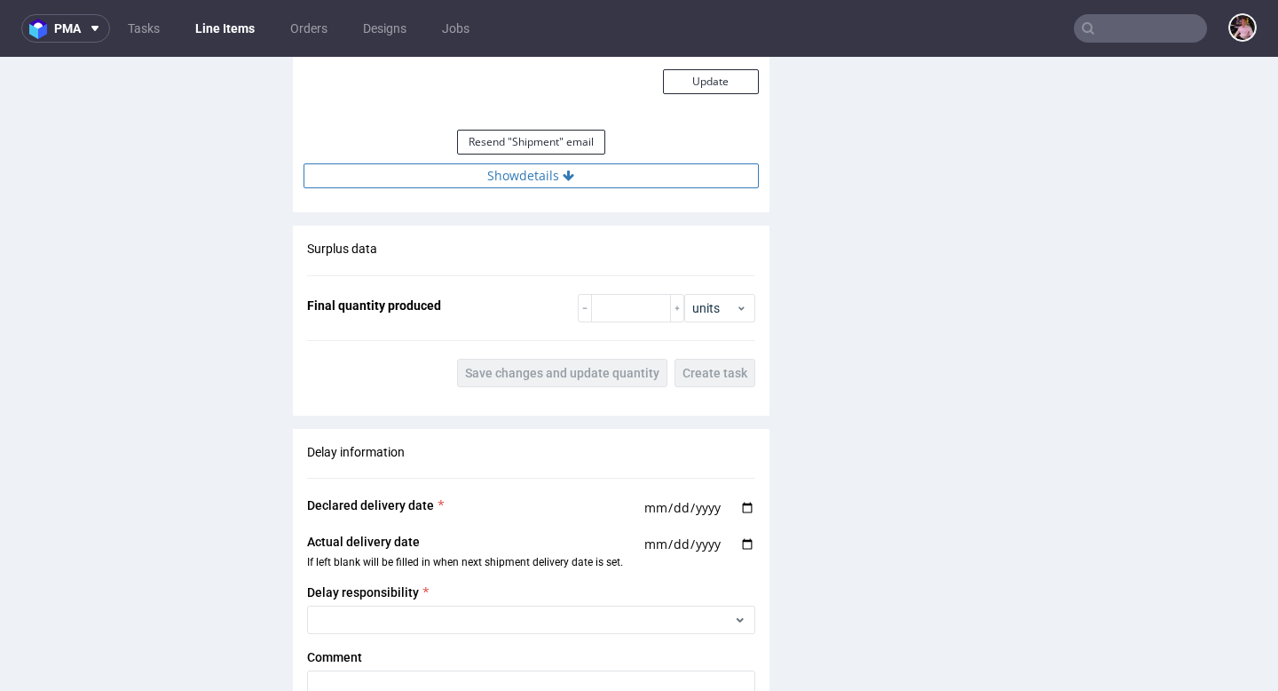
click at [551, 167] on button "Show details" at bounding box center [531, 175] width 455 height 25
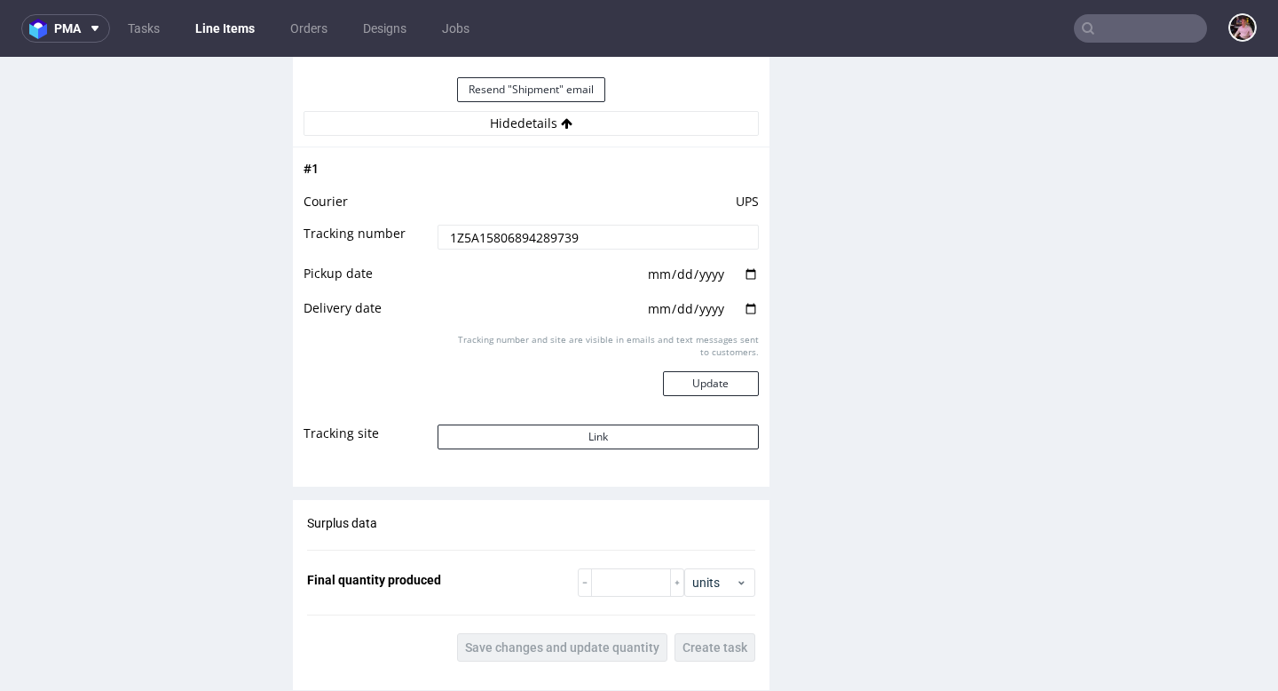
scroll to position [1934, 0]
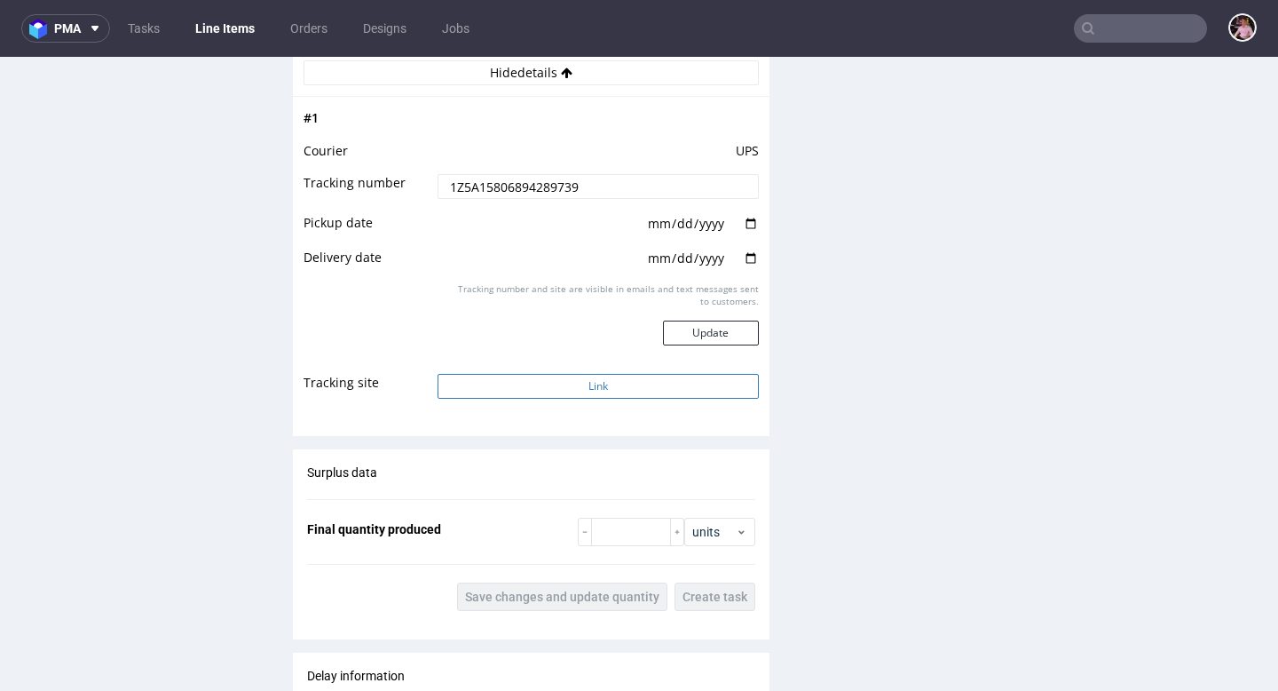
click at [594, 396] on button "Link" at bounding box center [598, 386] width 320 height 25
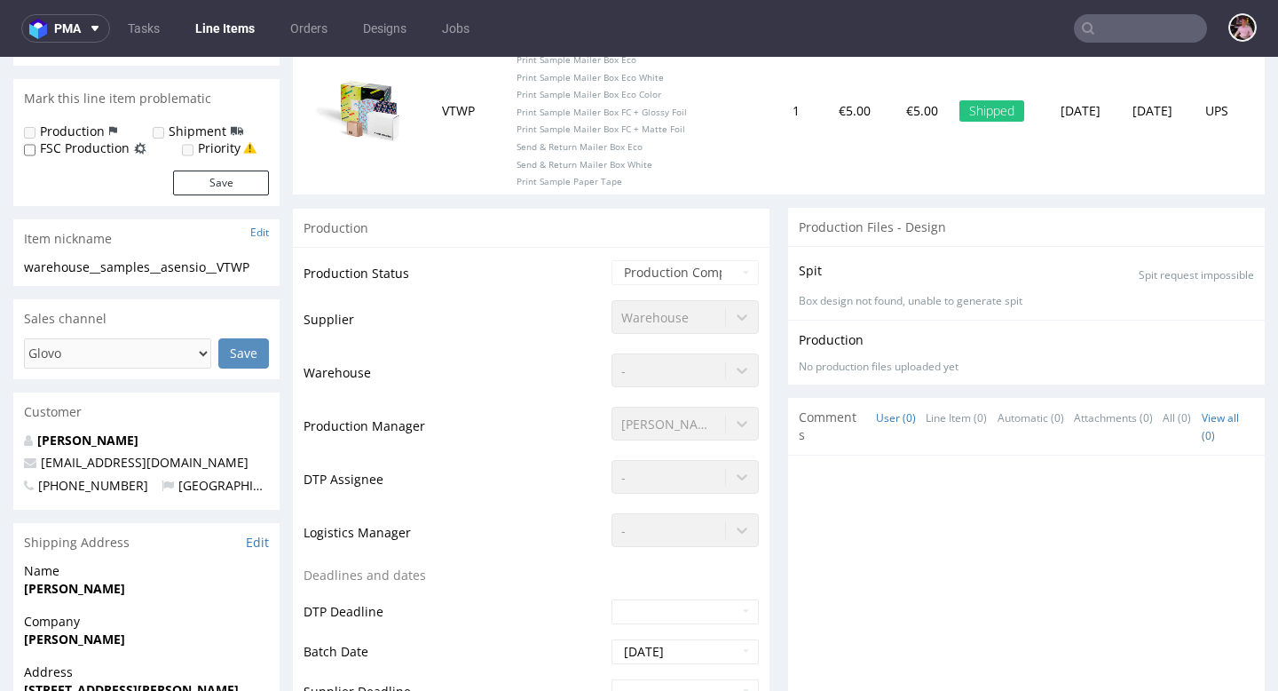
scroll to position [0, 0]
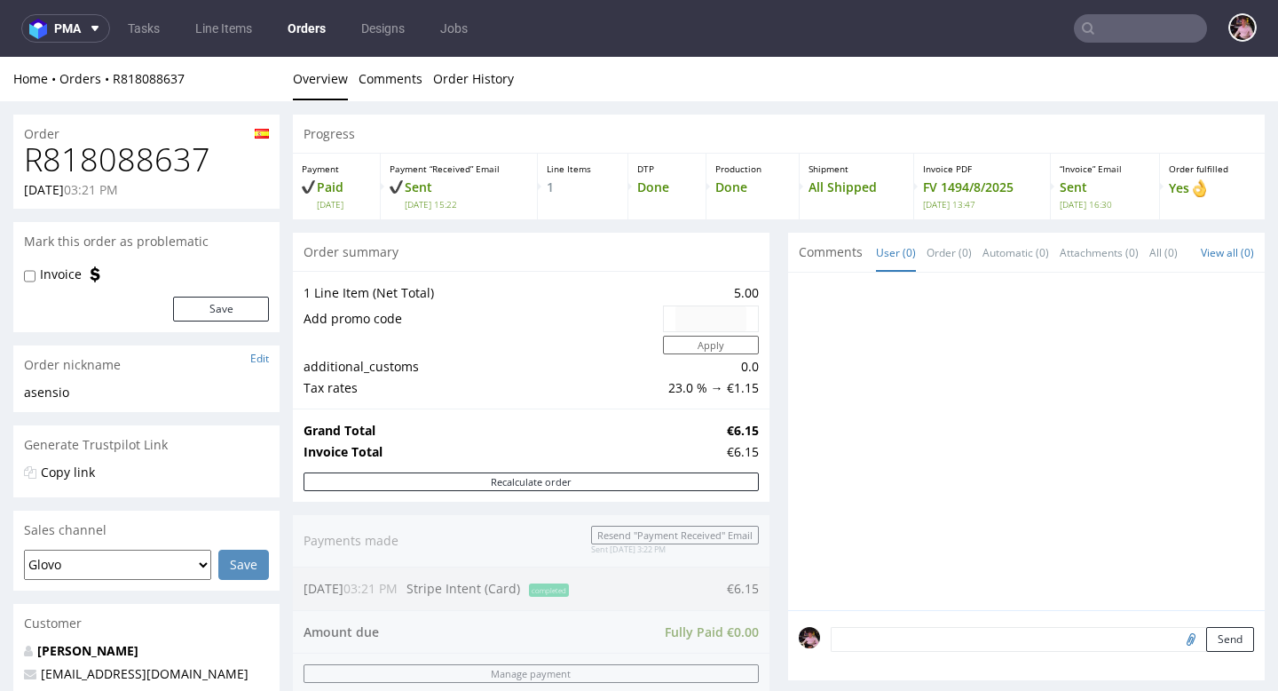
click at [134, 171] on h1 "R818088637" at bounding box center [146, 160] width 245 height 36
copy h1 "R818088637"
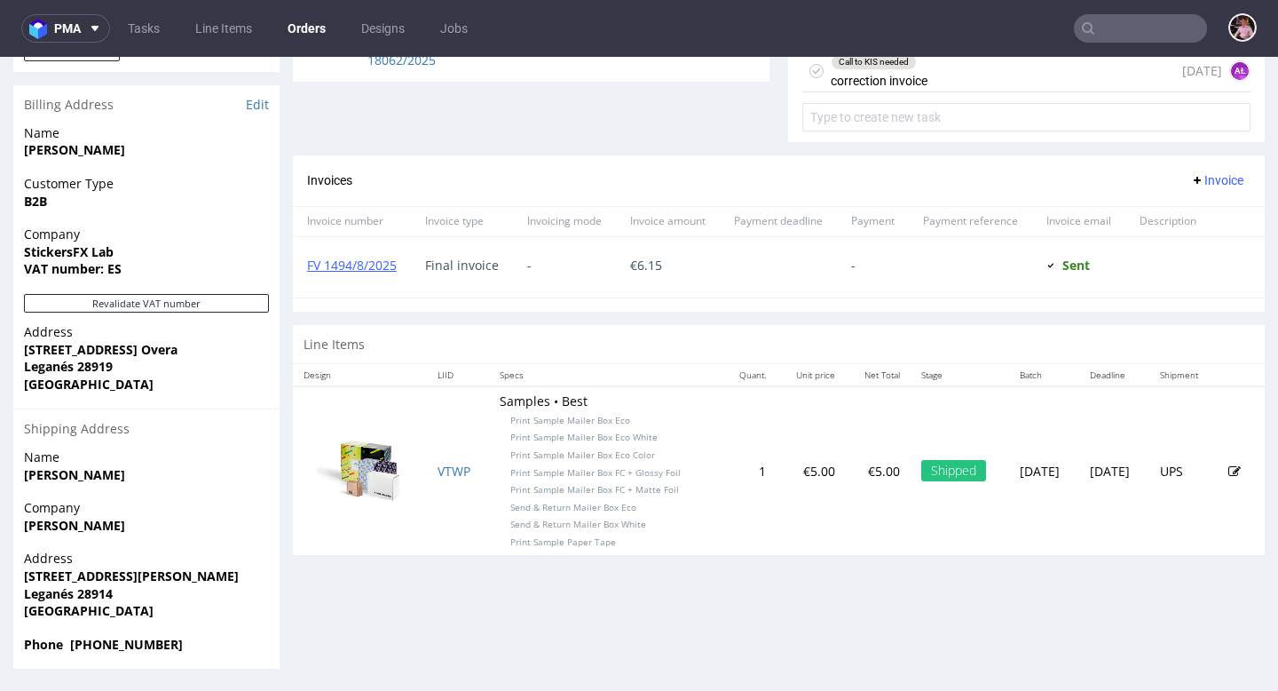
scroll to position [4, 0]
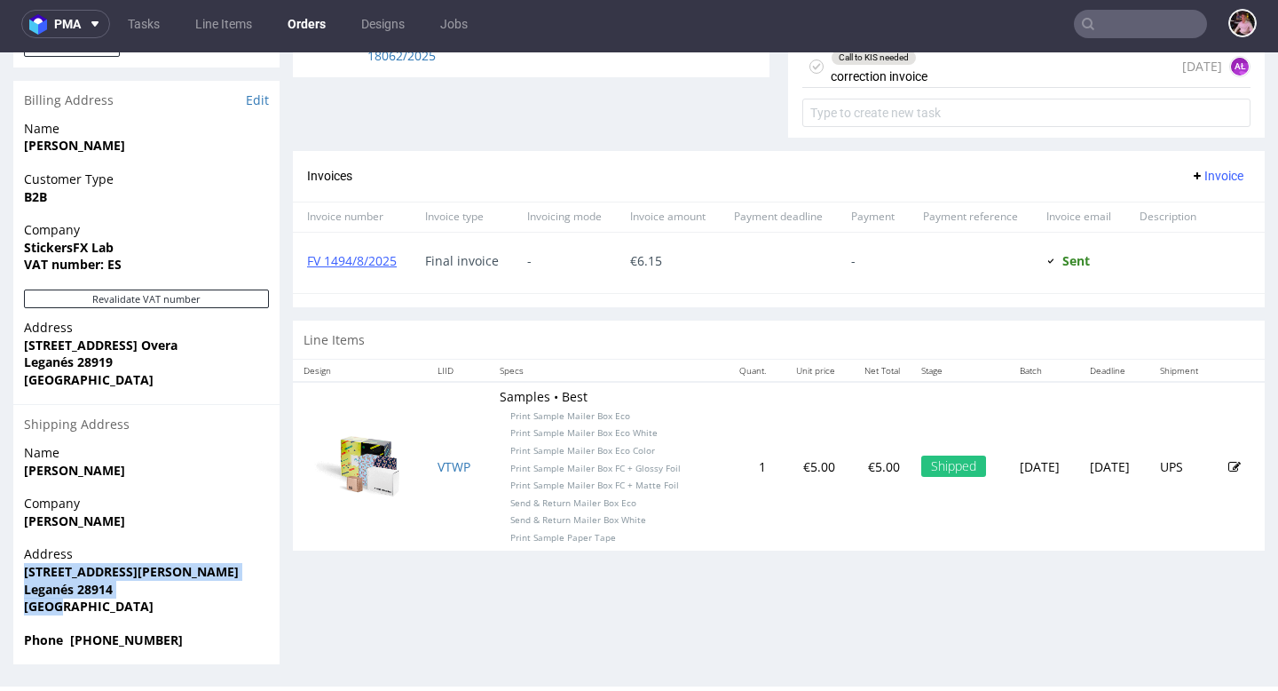
drag, startPoint x: 193, startPoint y: 628, endPoint x: 22, endPoint y: 573, distance: 179.1
click at [22, 572] on div "Address Calle Tomas Meabe nº 3 Leganés 28914 Spain" at bounding box center [146, 587] width 266 height 85
drag, startPoint x: 188, startPoint y: 634, endPoint x: 19, endPoint y: 573, distance: 180.3
click at [19, 572] on section "Billing Address Edit Name Daniel Asensio Customer Type B2B Company StickersFX L…" at bounding box center [146, 372] width 266 height 583
copy section "Calle Tomas Meabe nº 3 Leganés 28914 Spain Phone +34657348631"
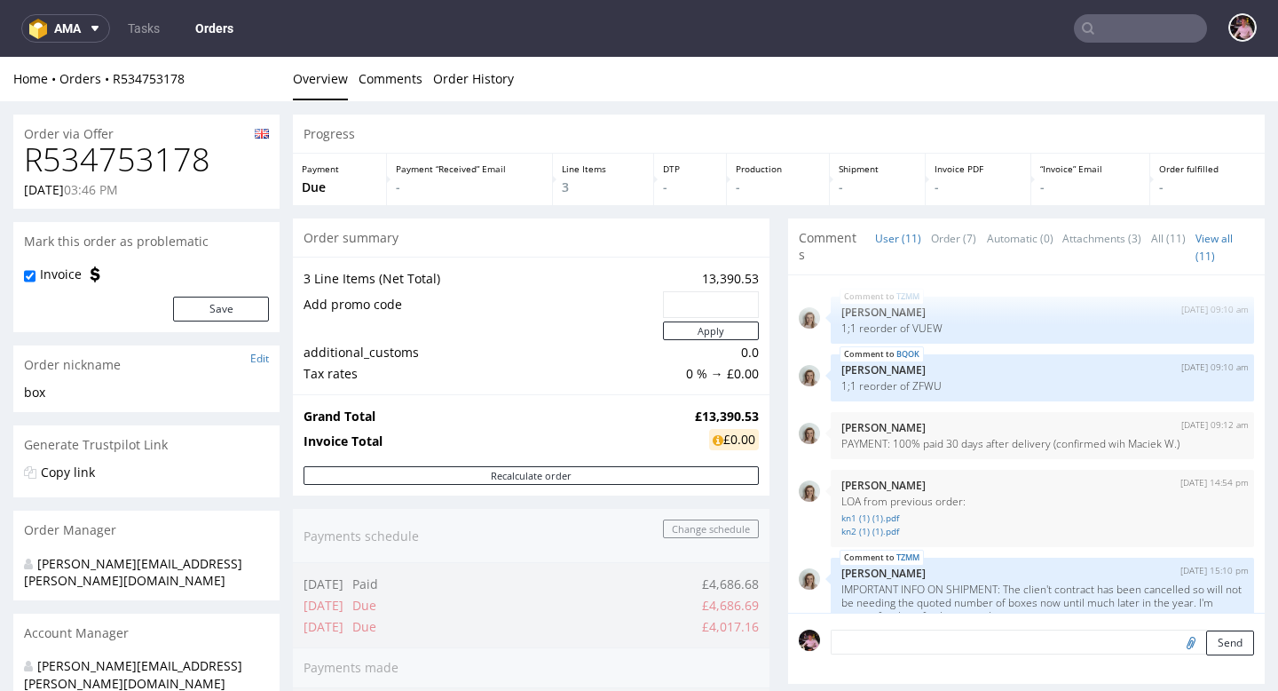
scroll to position [695, 0]
